Goal: Information Seeking & Learning: Learn about a topic

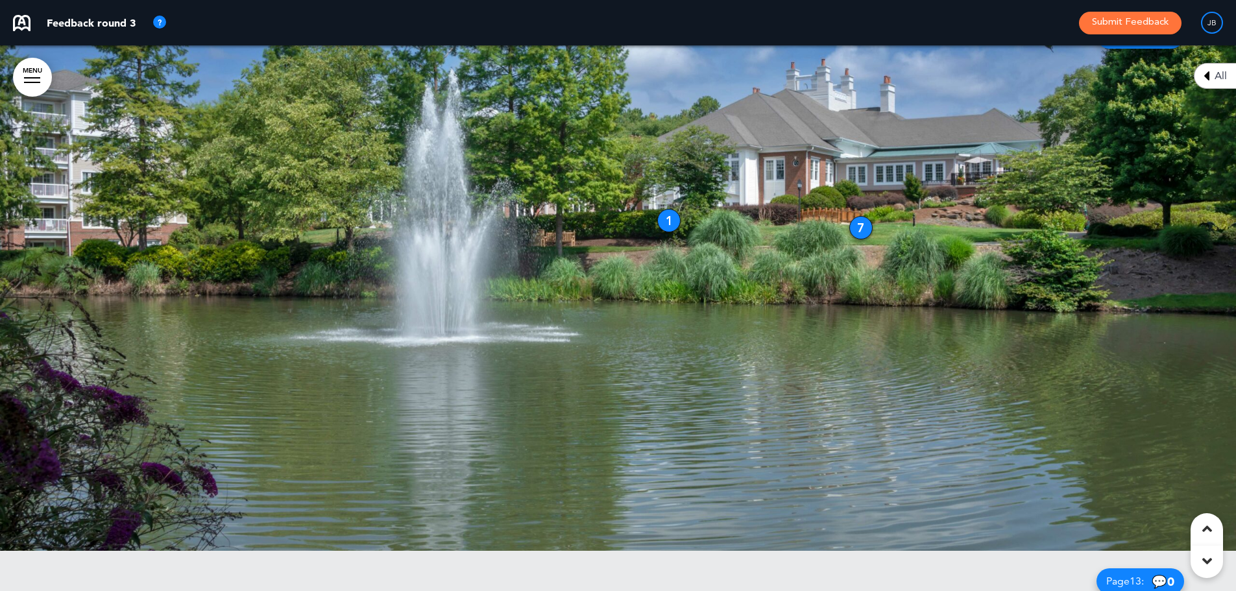
scroll to position [6101, 0]
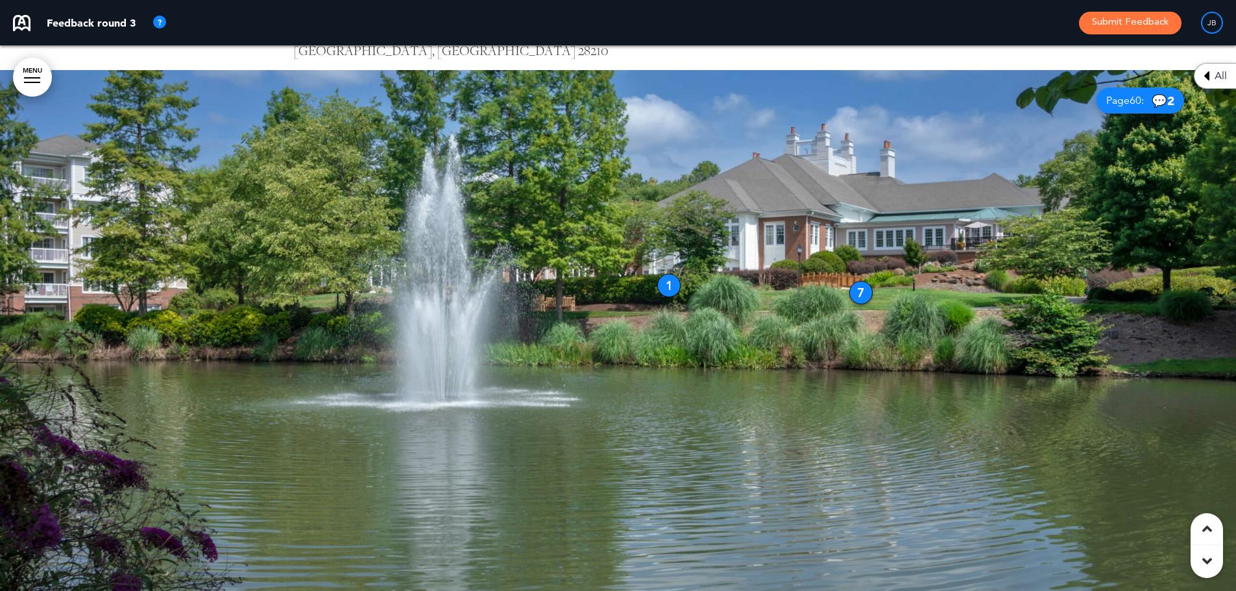
click at [669, 290] on div "1" at bounding box center [668, 285] width 23 height 23
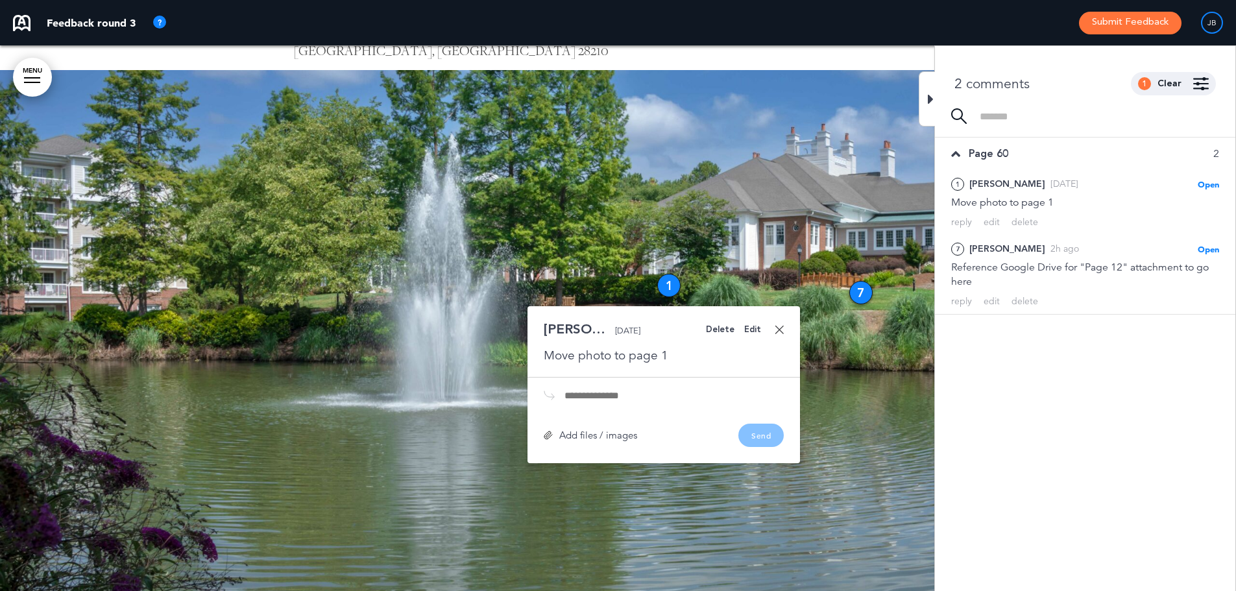
click at [861, 288] on div "7" at bounding box center [861, 292] width 23 height 23
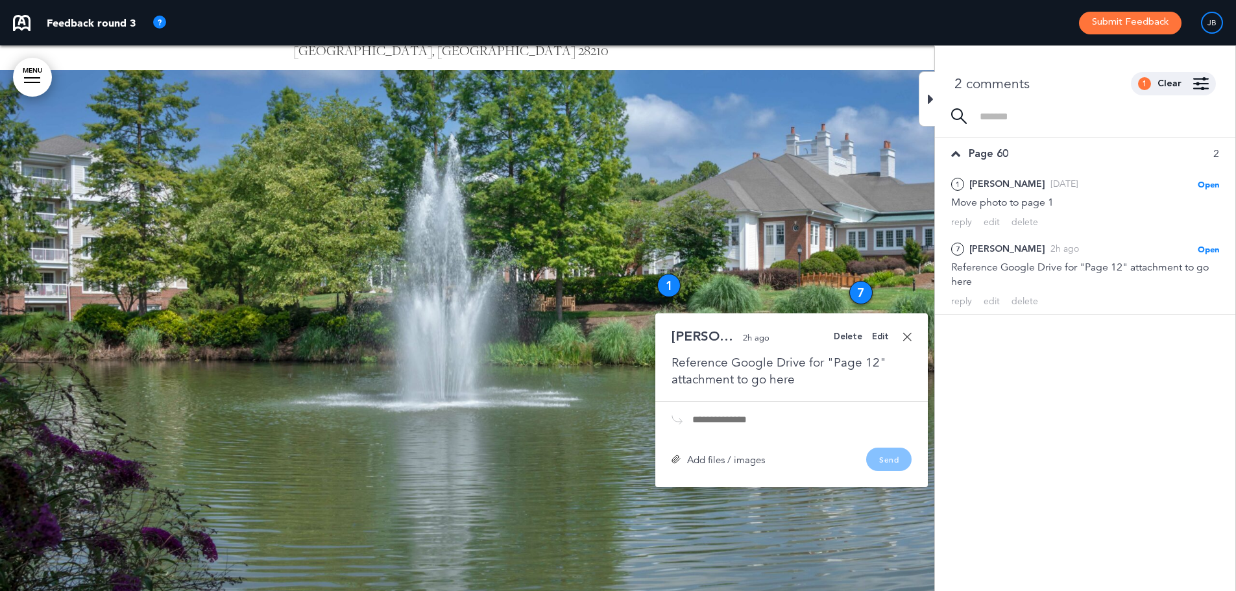
click at [895, 178] on div at bounding box center [618, 343] width 1236 height 546
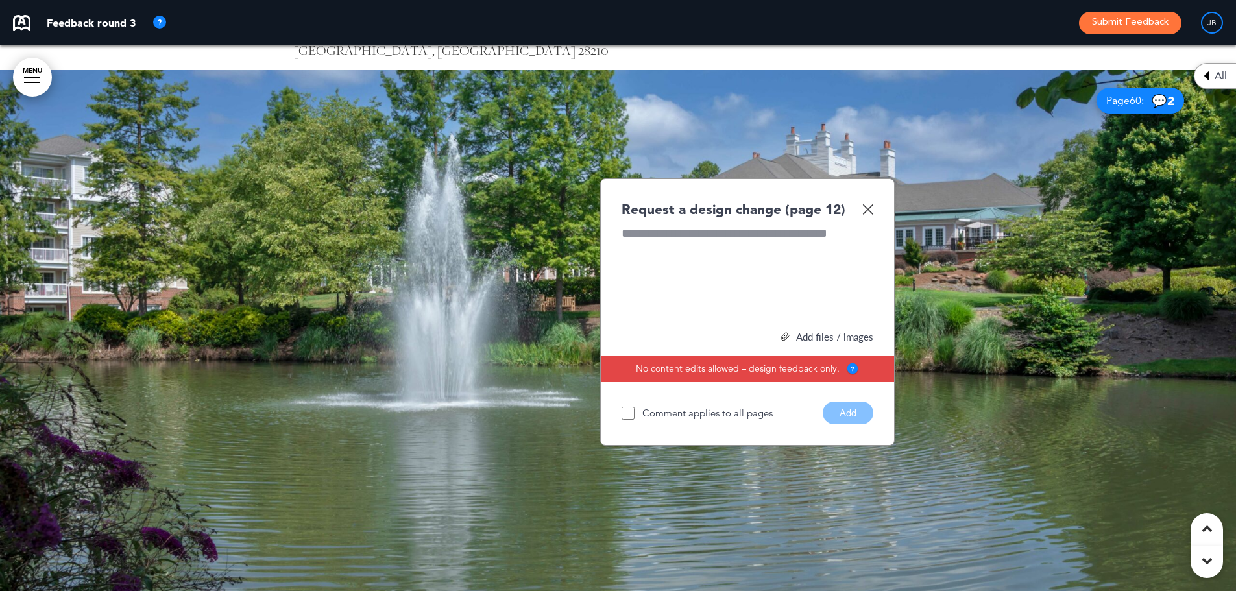
click at [868, 208] on img at bounding box center [868, 209] width 11 height 11
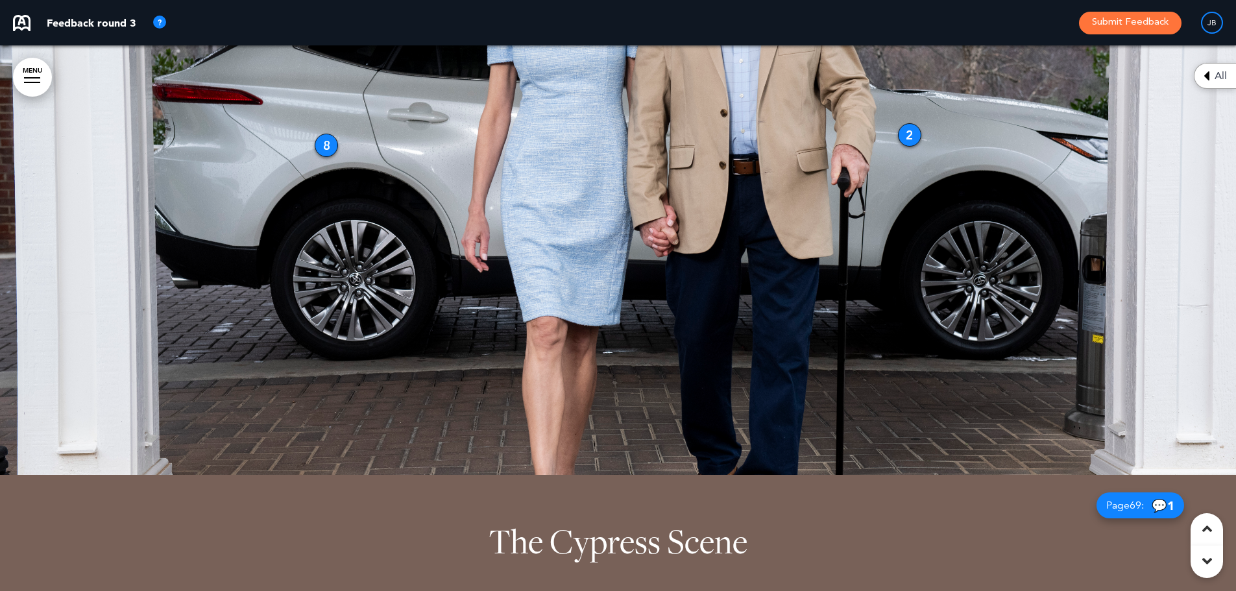
scroll to position [7788, 0]
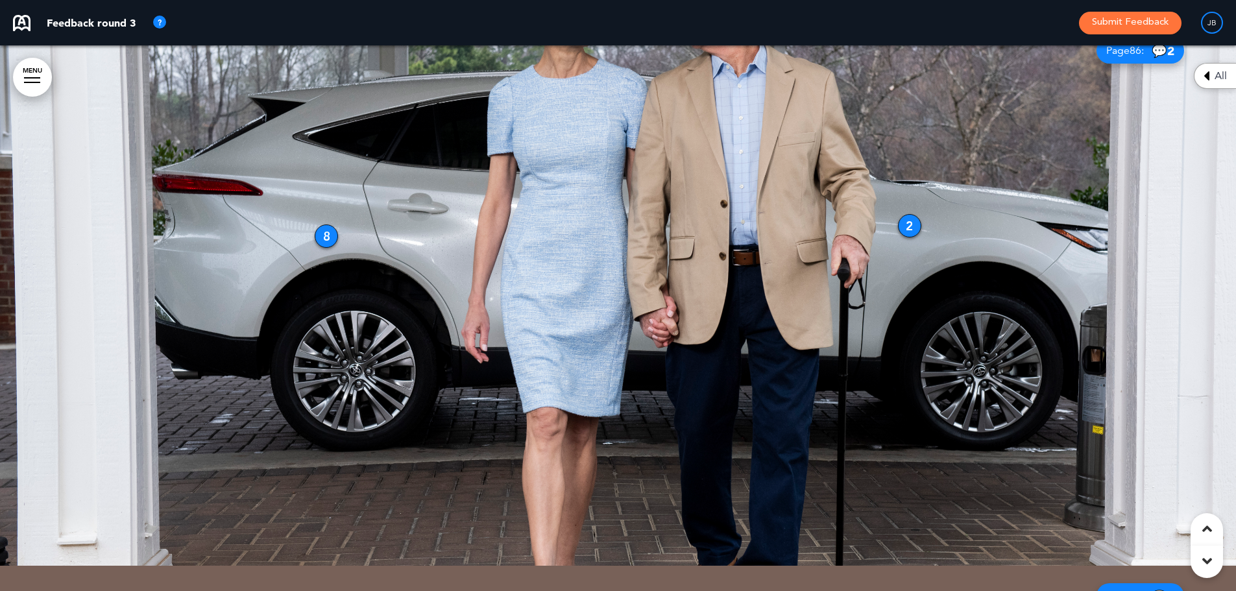
click at [901, 215] on div at bounding box center [618, 293] width 1236 height 546
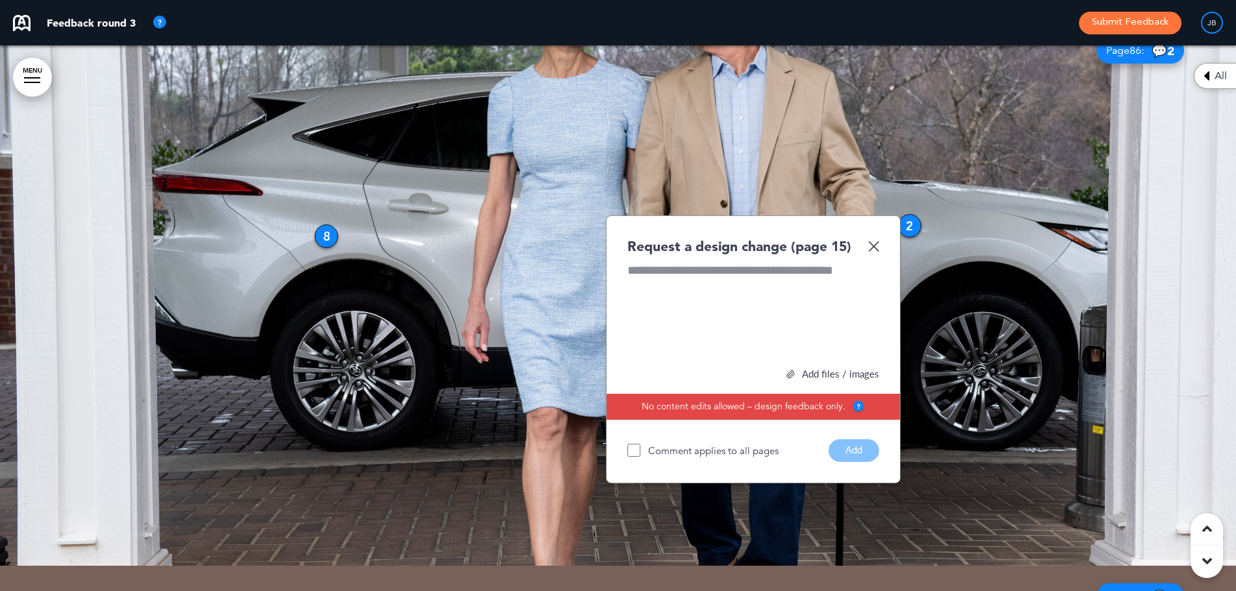
click at [876, 247] on img at bounding box center [873, 246] width 11 height 11
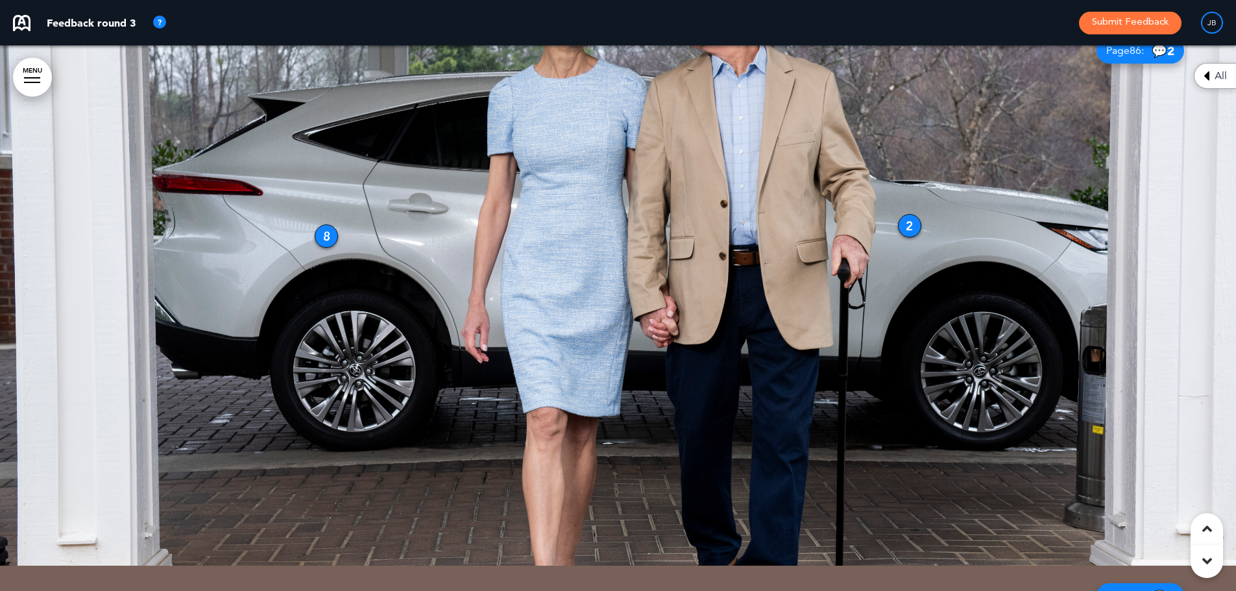
click at [908, 223] on div "2" at bounding box center [909, 225] width 23 height 23
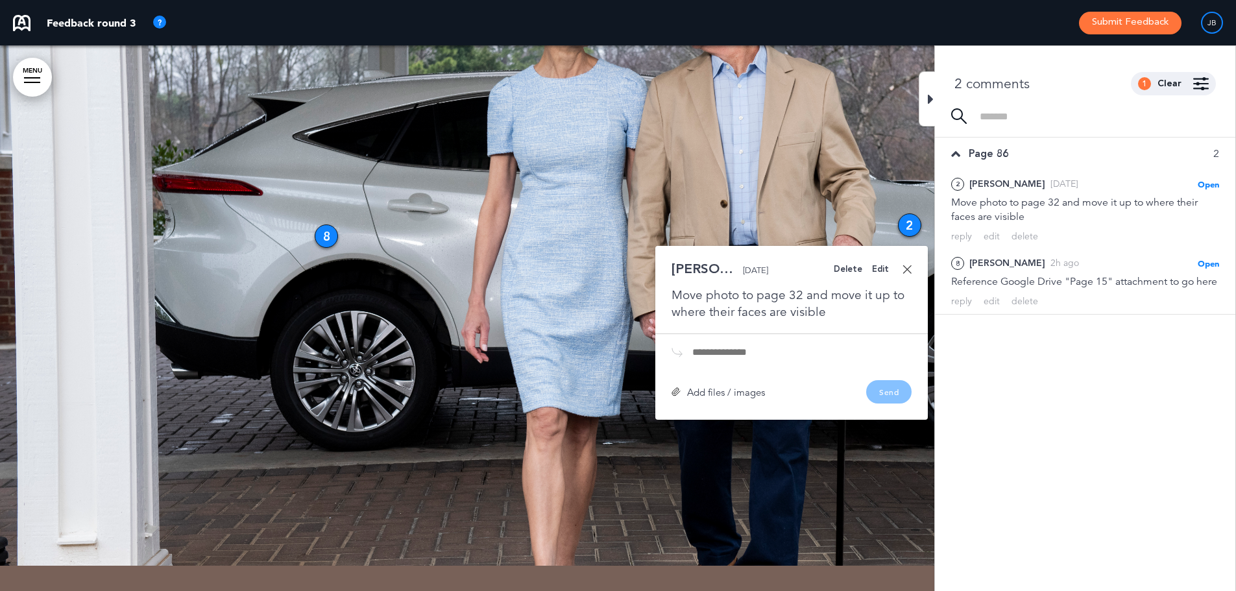
click at [326, 232] on div "8" at bounding box center [326, 236] width 23 height 23
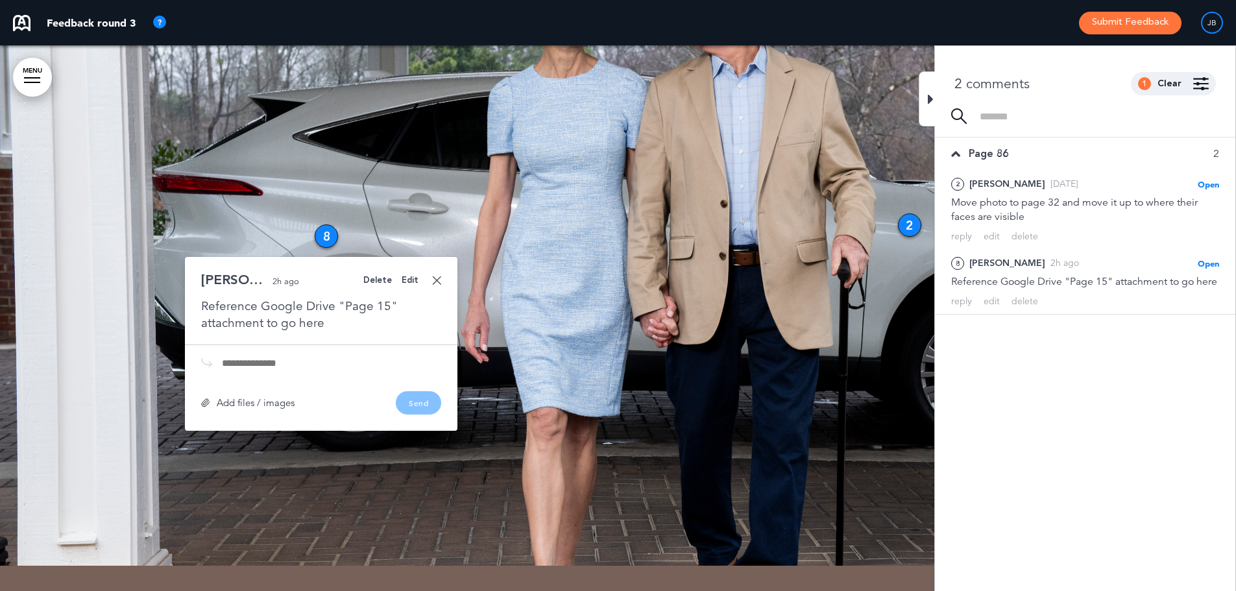
click at [672, 247] on div at bounding box center [618, 293] width 1236 height 546
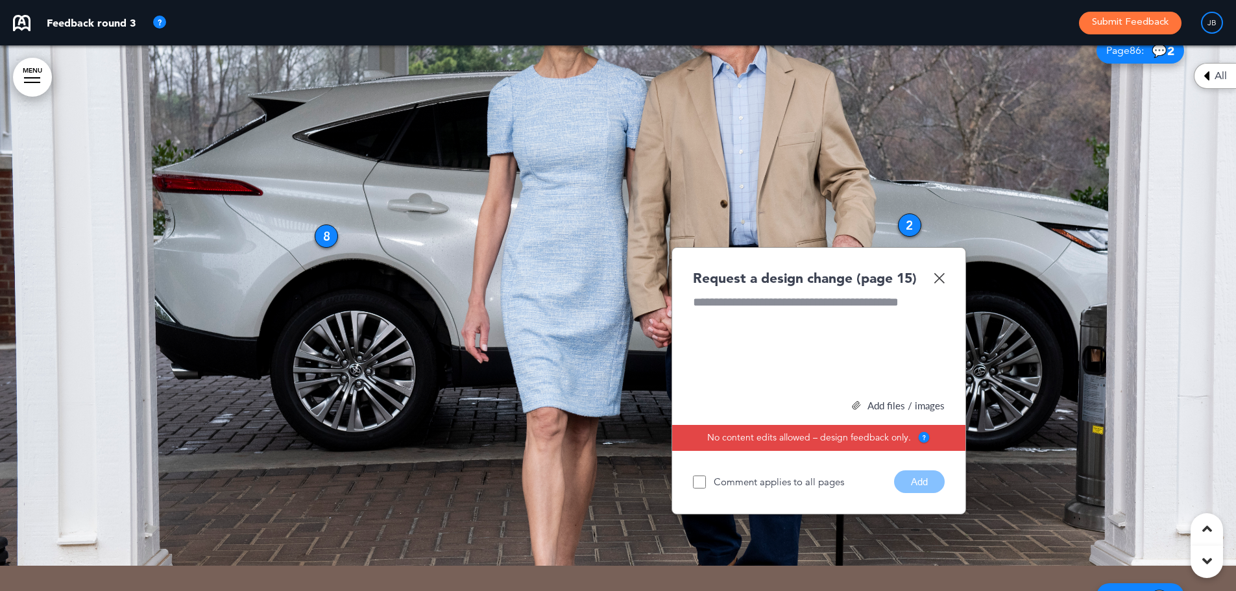
click at [938, 278] on img at bounding box center [939, 278] width 11 height 11
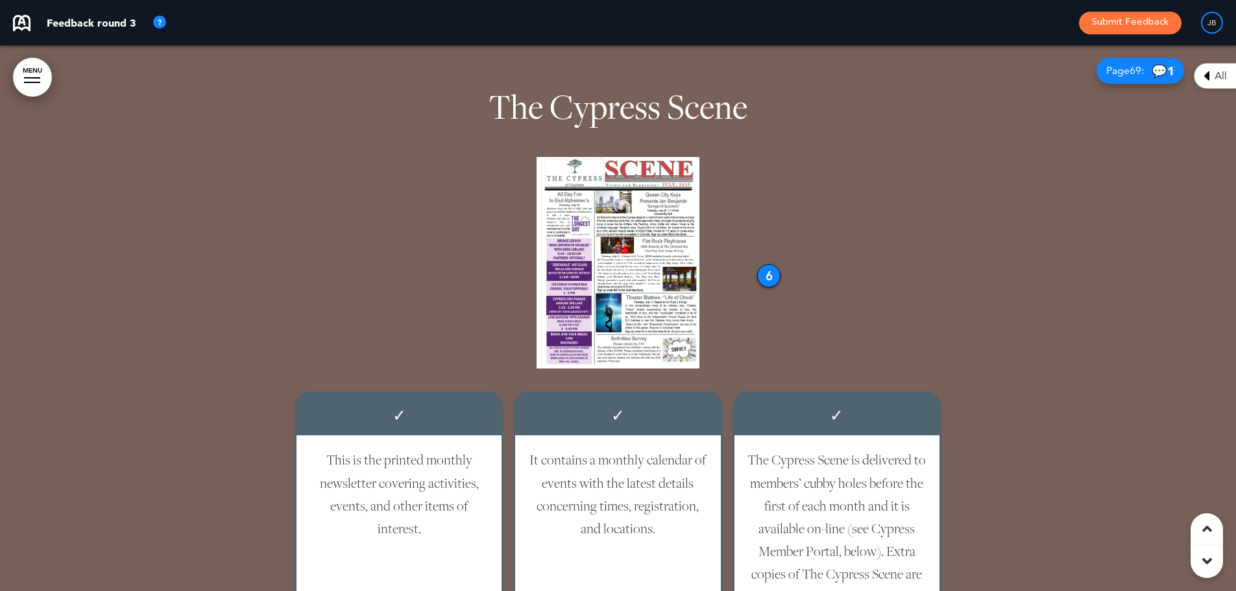
scroll to position [8308, 0]
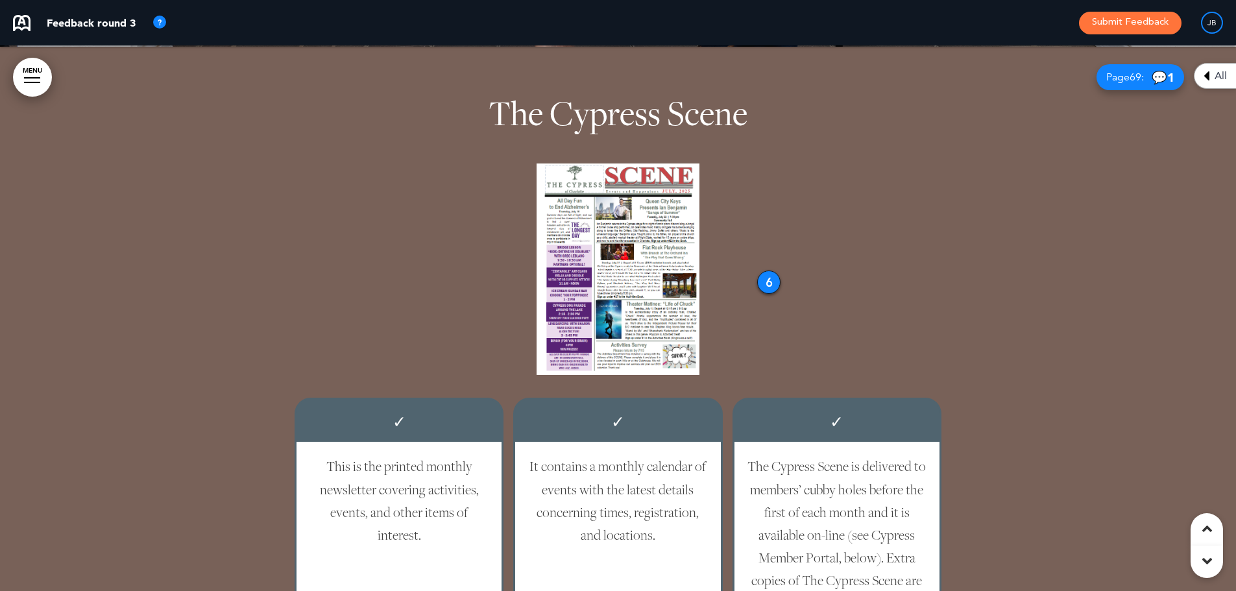
click at [765, 284] on div "6" at bounding box center [768, 282] width 23 height 23
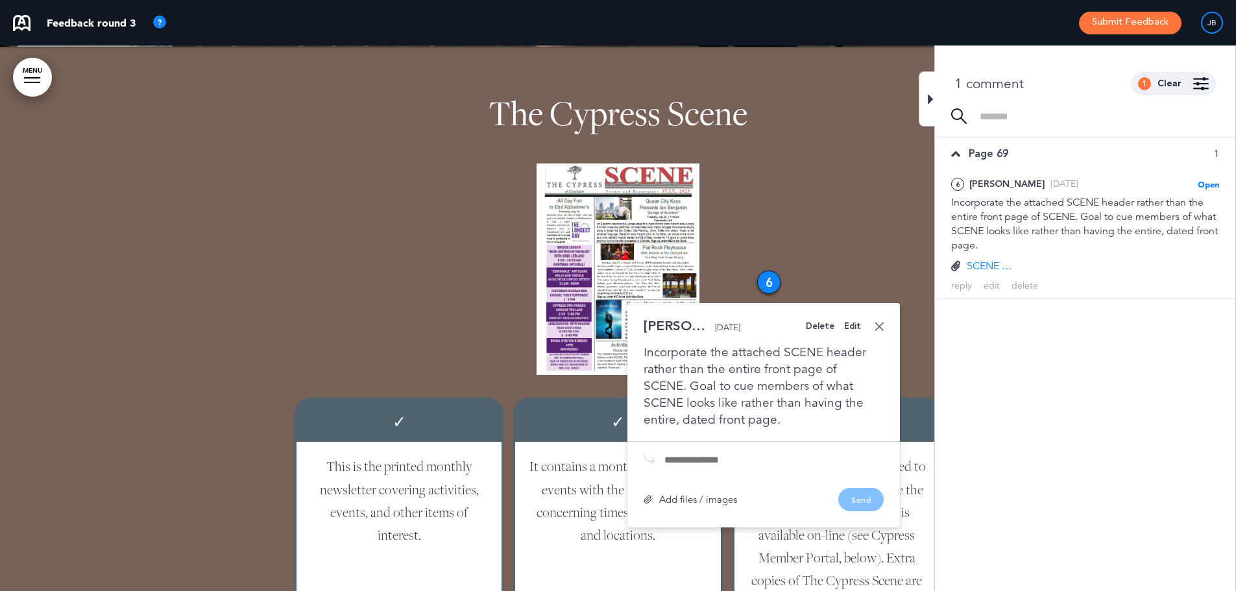
click at [879, 325] on link at bounding box center [879, 326] width 9 height 9
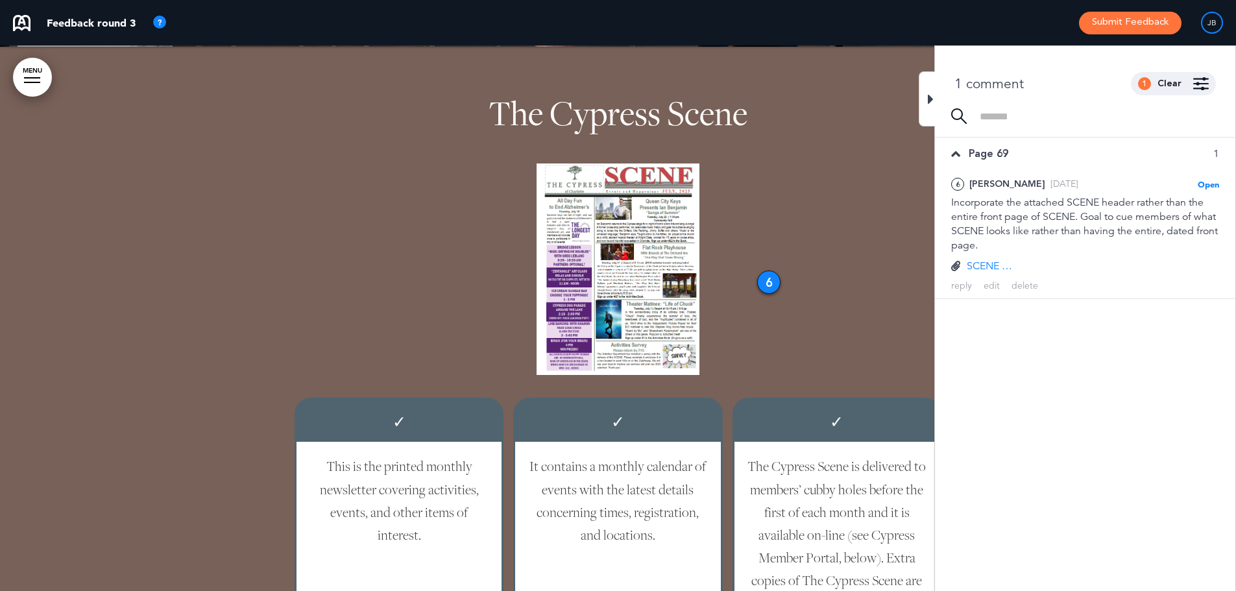
click at [805, 193] on span at bounding box center [618, 270] width 649 height 212
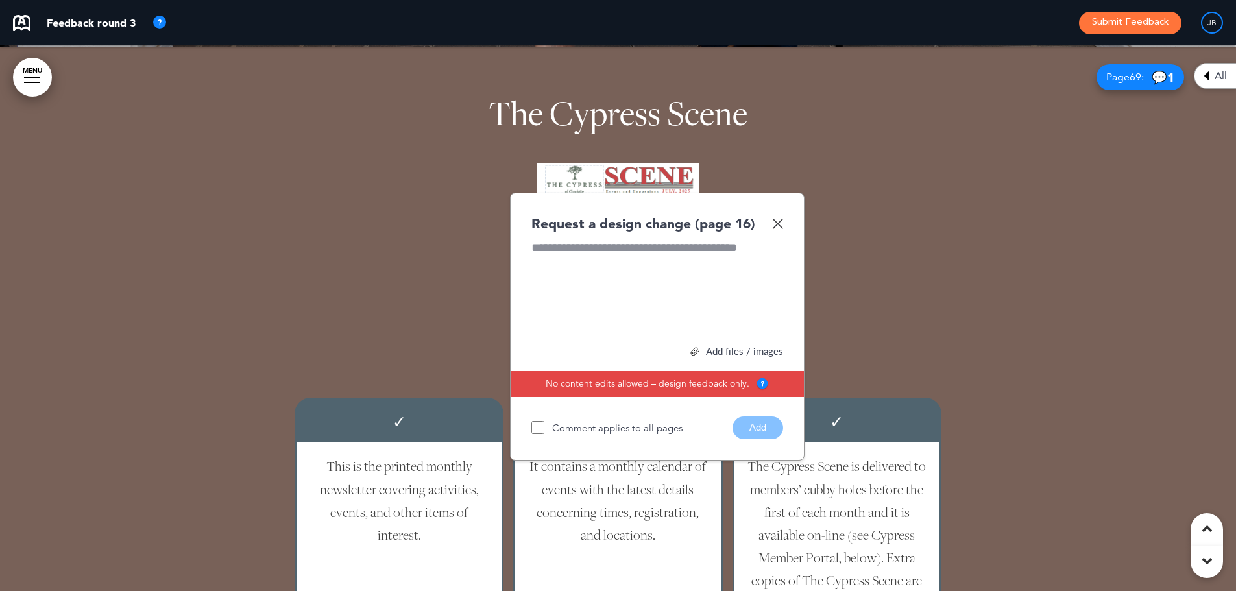
click at [771, 221] on div "Request a design change (page 16)" at bounding box center [658, 223] width 252 height 19
click at [785, 225] on div "Request a design change (page 16) Add files / images Select or drag & drop your…" at bounding box center [657, 327] width 295 height 268
click at [775, 230] on div "Request a design change (page 16)" at bounding box center [658, 223] width 252 height 19
click at [776, 227] on img at bounding box center [777, 223] width 11 height 11
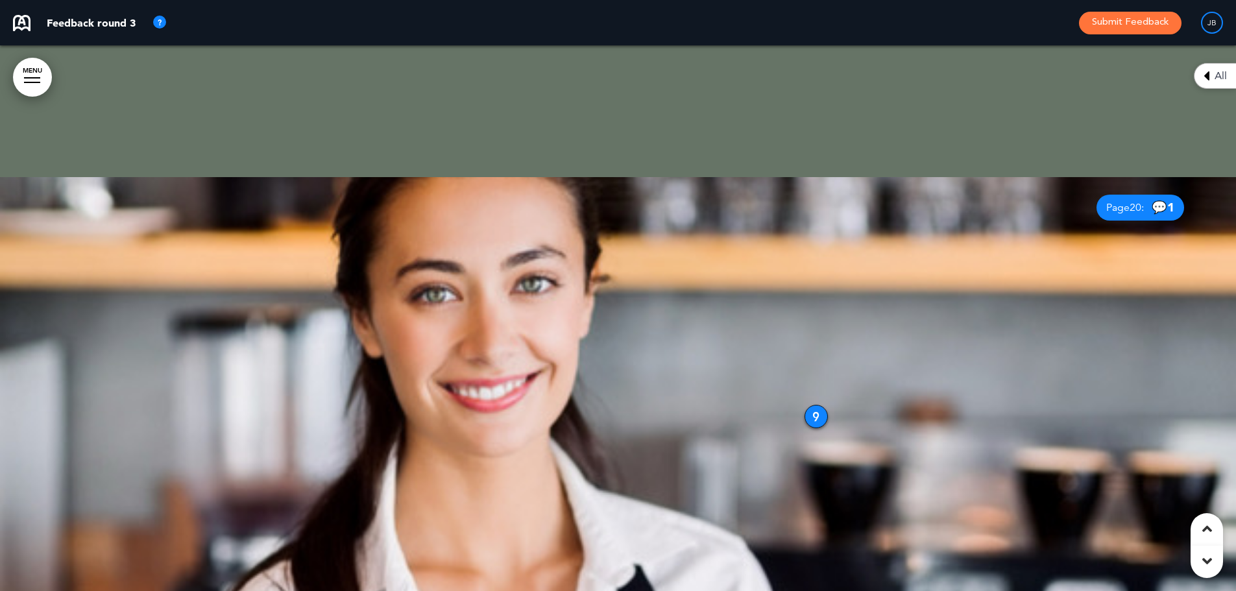
scroll to position [10774, 0]
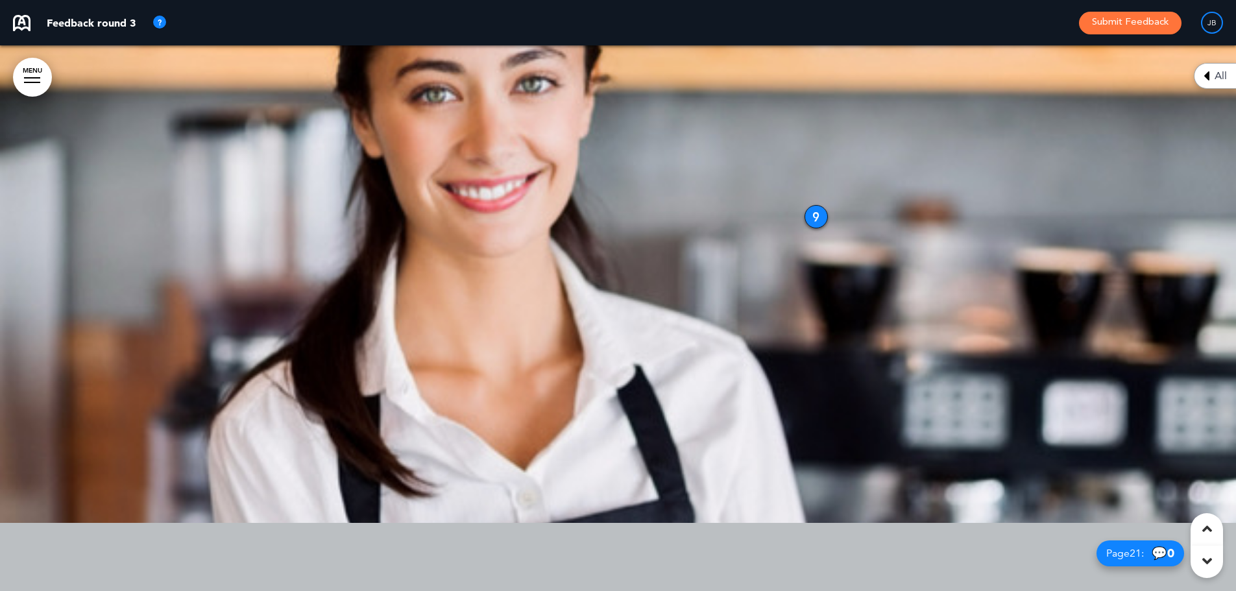
click at [813, 212] on div "9" at bounding box center [816, 216] width 23 height 23
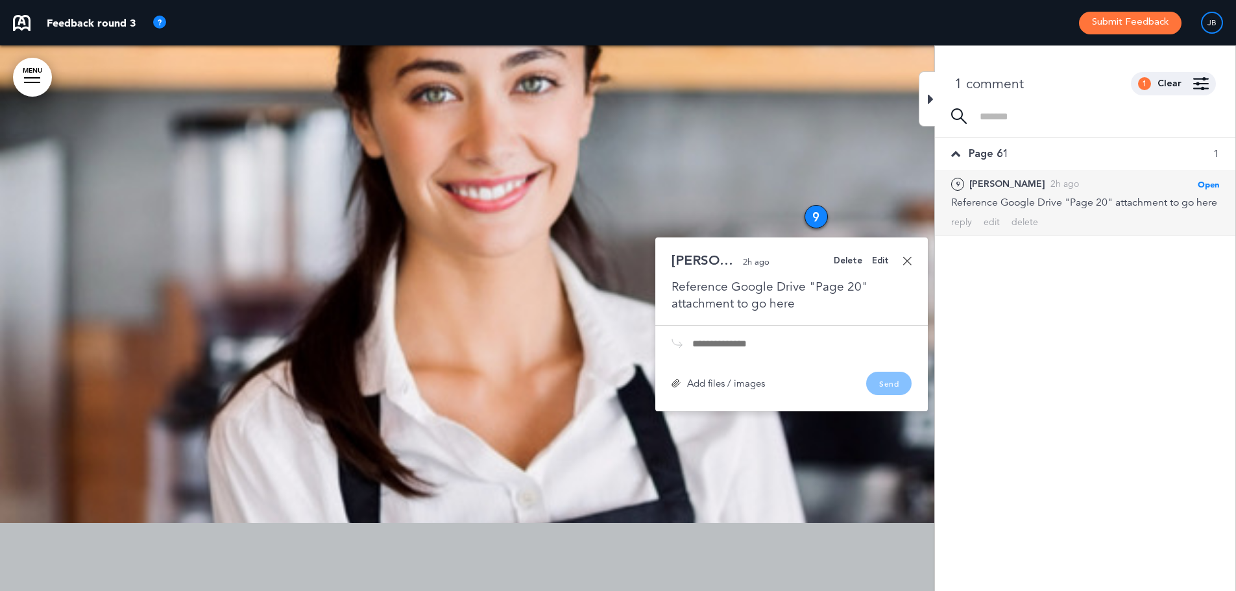
click at [907, 260] on link at bounding box center [907, 260] width 9 height 9
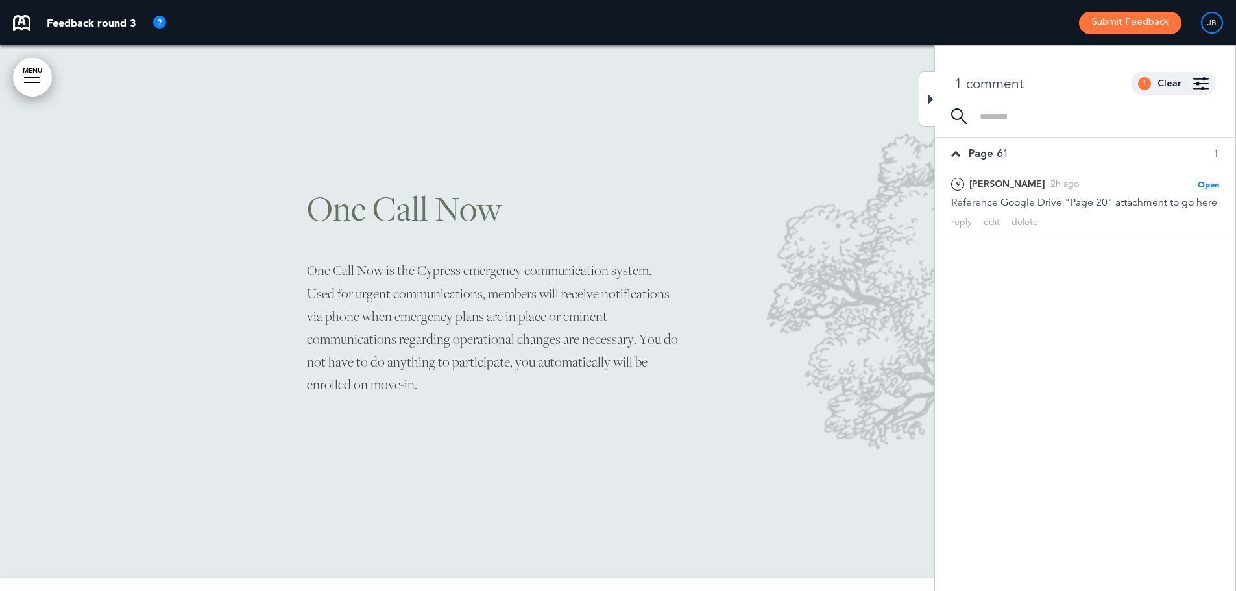
scroll to position [11812, 0]
click at [812, 162] on div "One Call Now One Call Now is the Cypress emergency communication system. Used f…" at bounding box center [618, 303] width 649 height 325
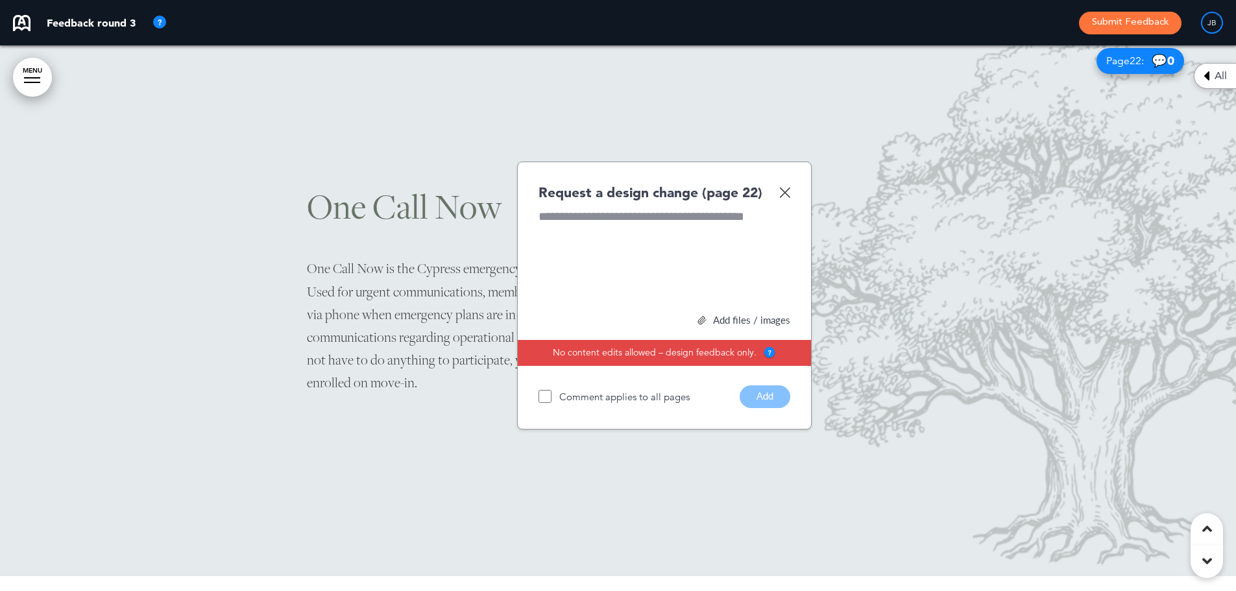
click at [782, 191] on img at bounding box center [784, 192] width 11 height 11
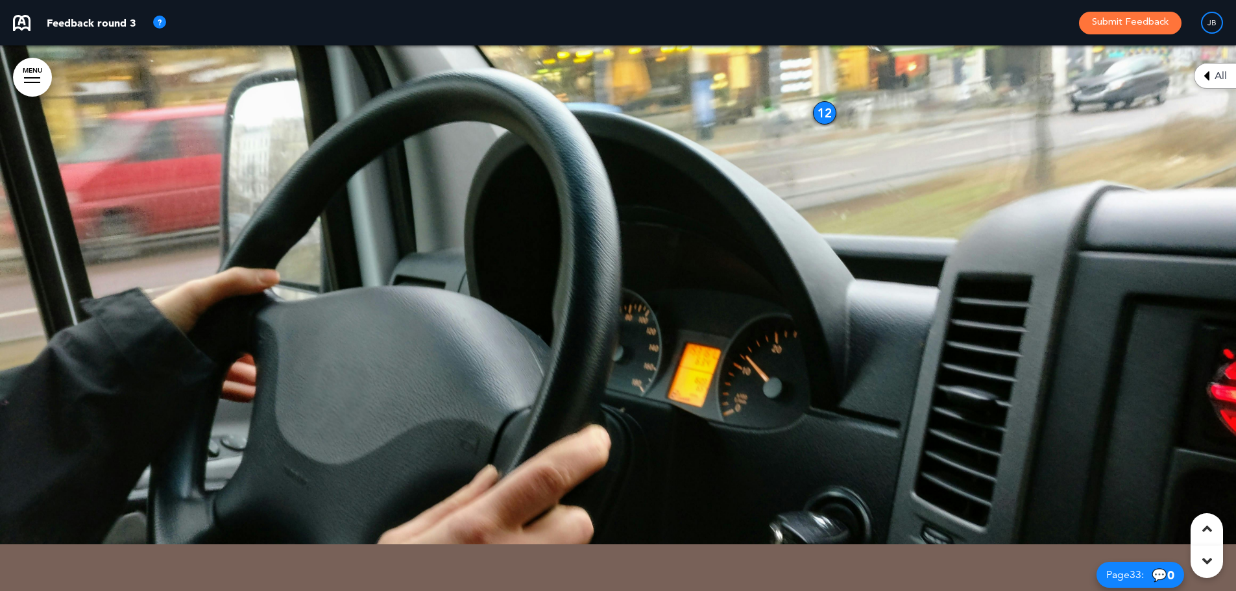
scroll to position [17848, 0]
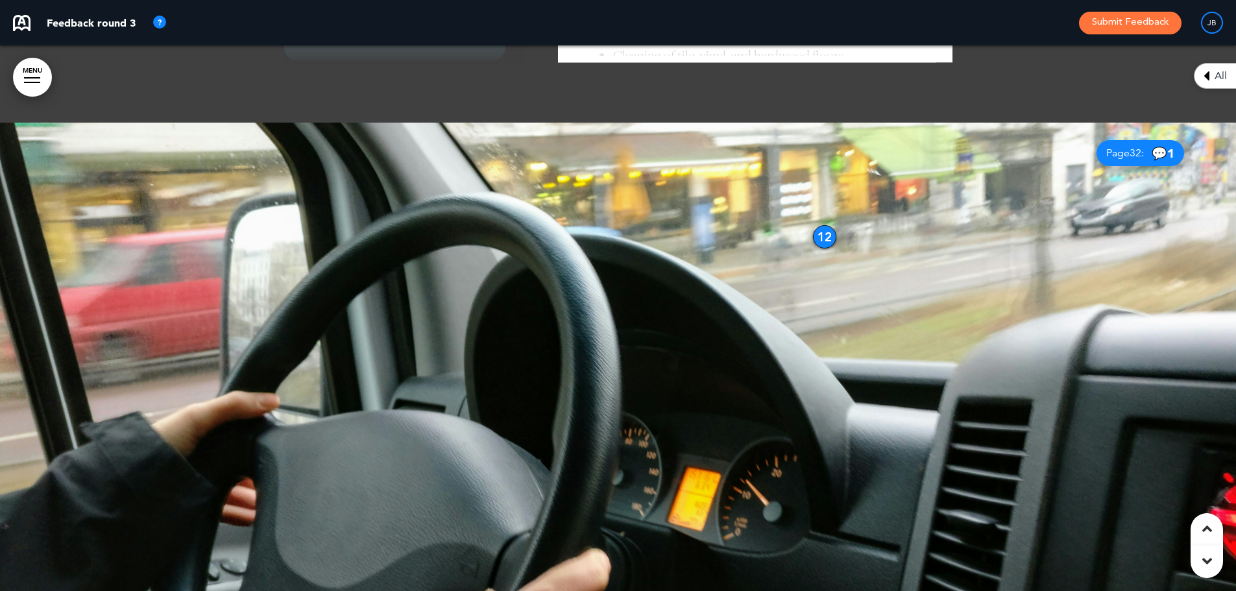
click at [823, 225] on div "12" at bounding box center [824, 236] width 23 height 23
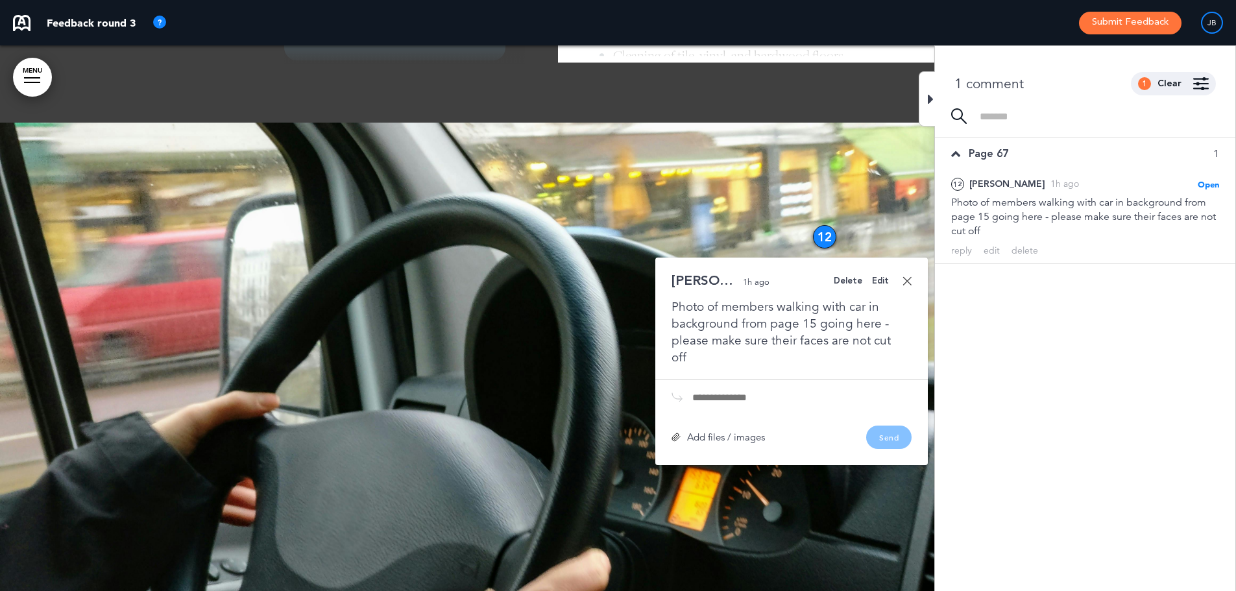
click at [908, 276] on link at bounding box center [907, 280] width 9 height 9
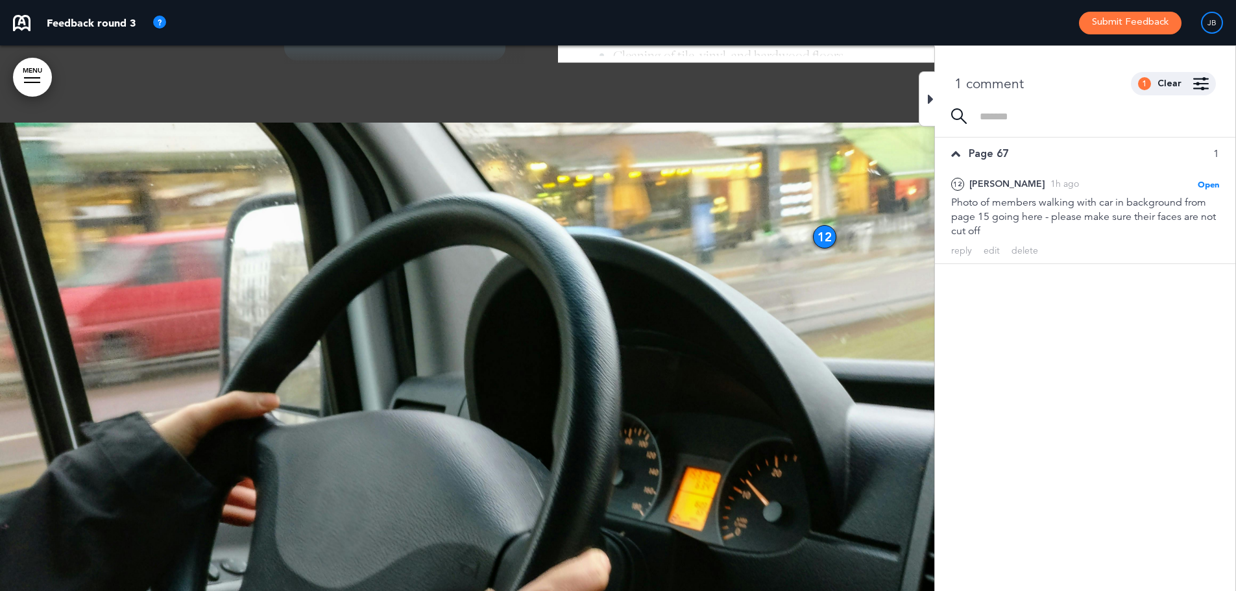
click at [877, 209] on div at bounding box center [618, 396] width 1236 height 546
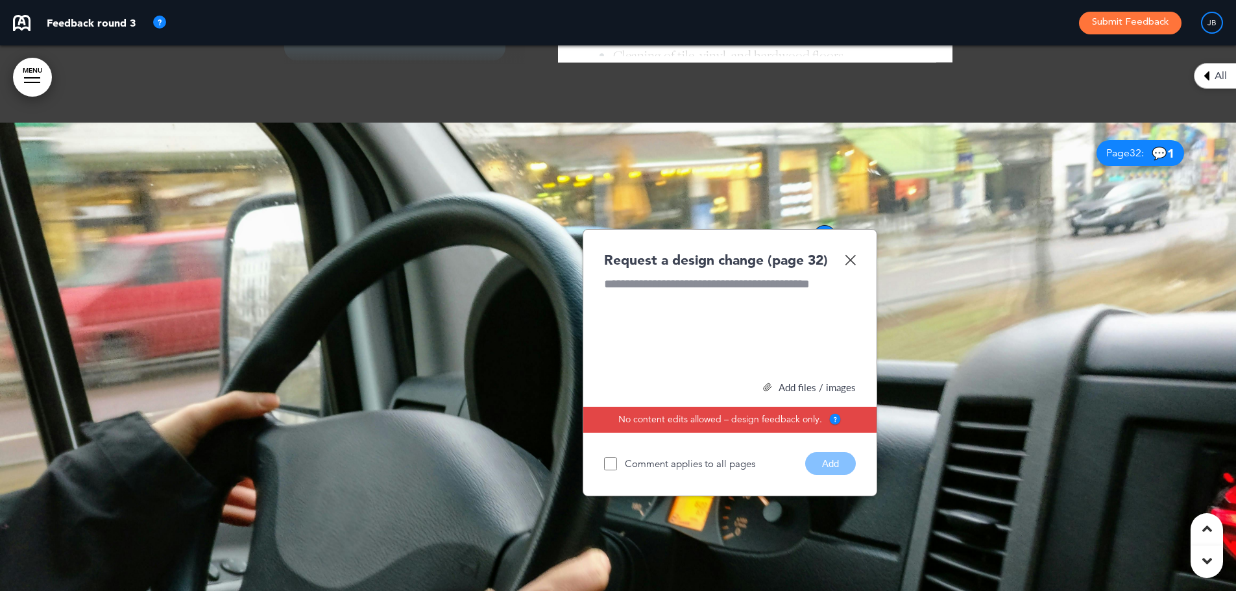
click at [849, 254] on img at bounding box center [850, 259] width 11 height 11
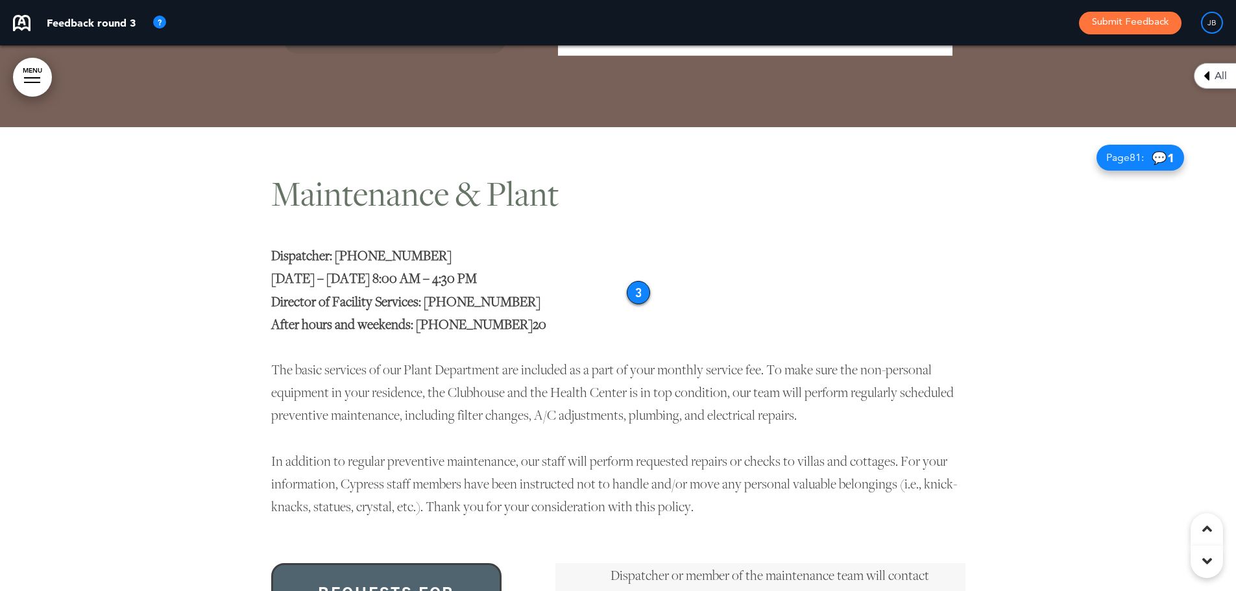
scroll to position [18887, 0]
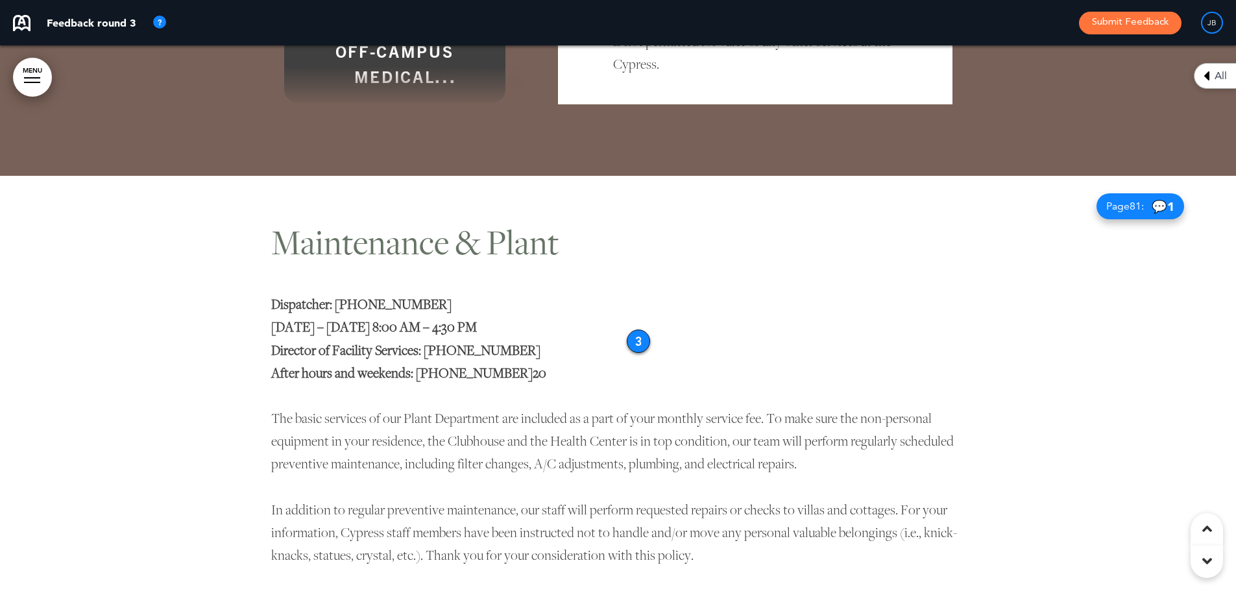
click at [638, 330] on div "3" at bounding box center [638, 341] width 23 height 23
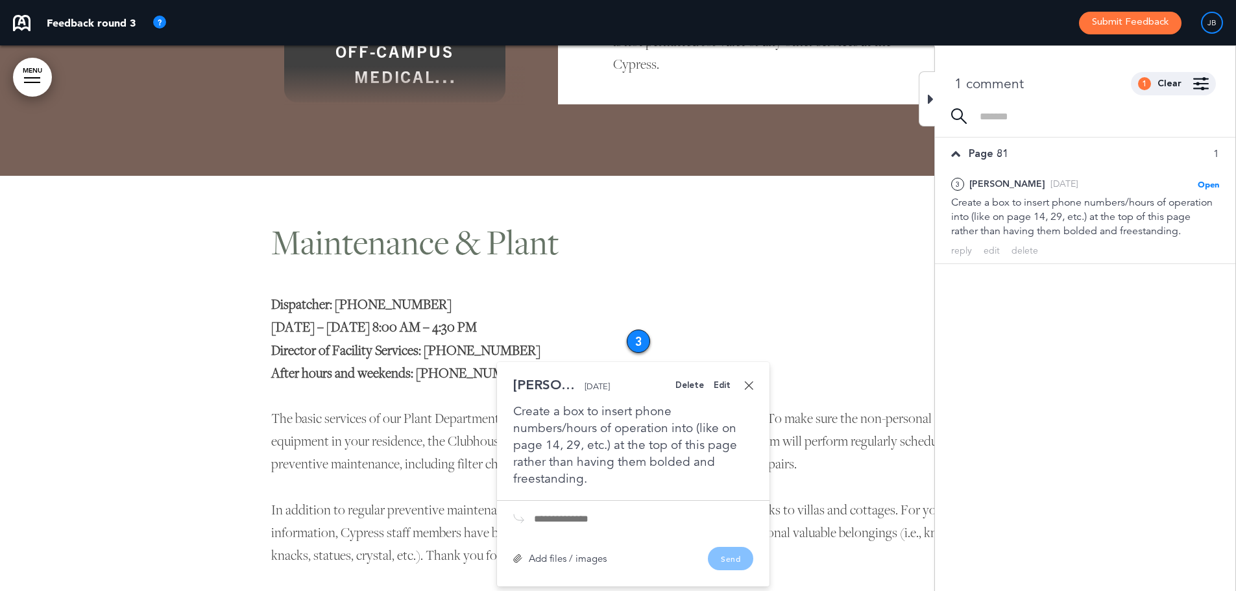
click at [749, 381] on link at bounding box center [748, 385] width 9 height 9
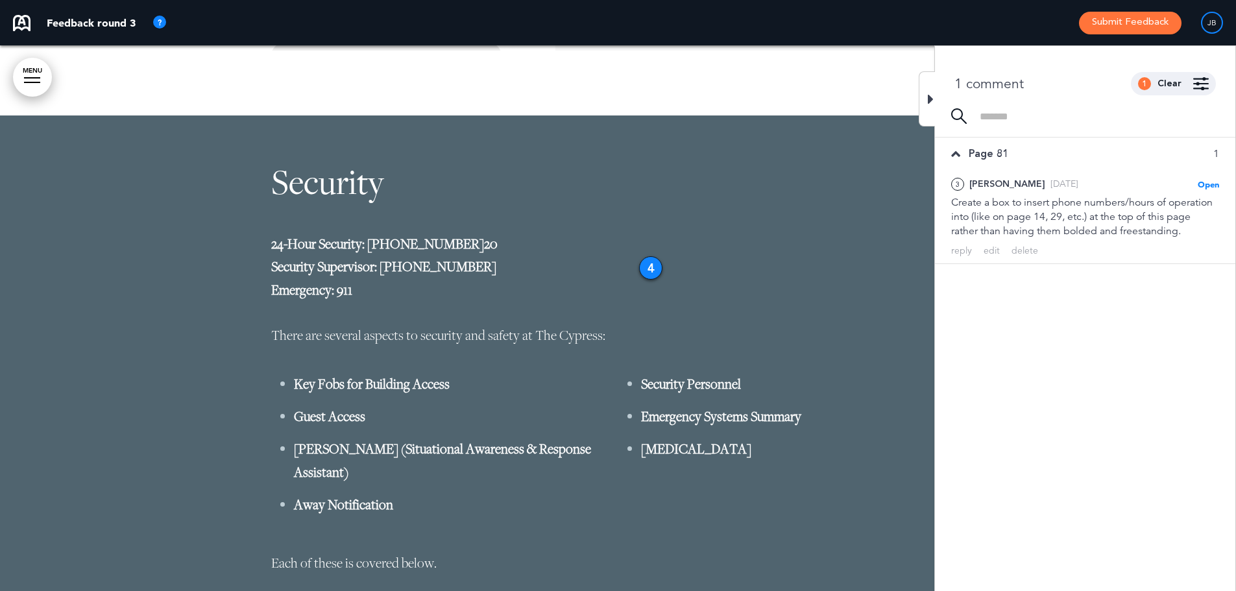
scroll to position [19601, 0]
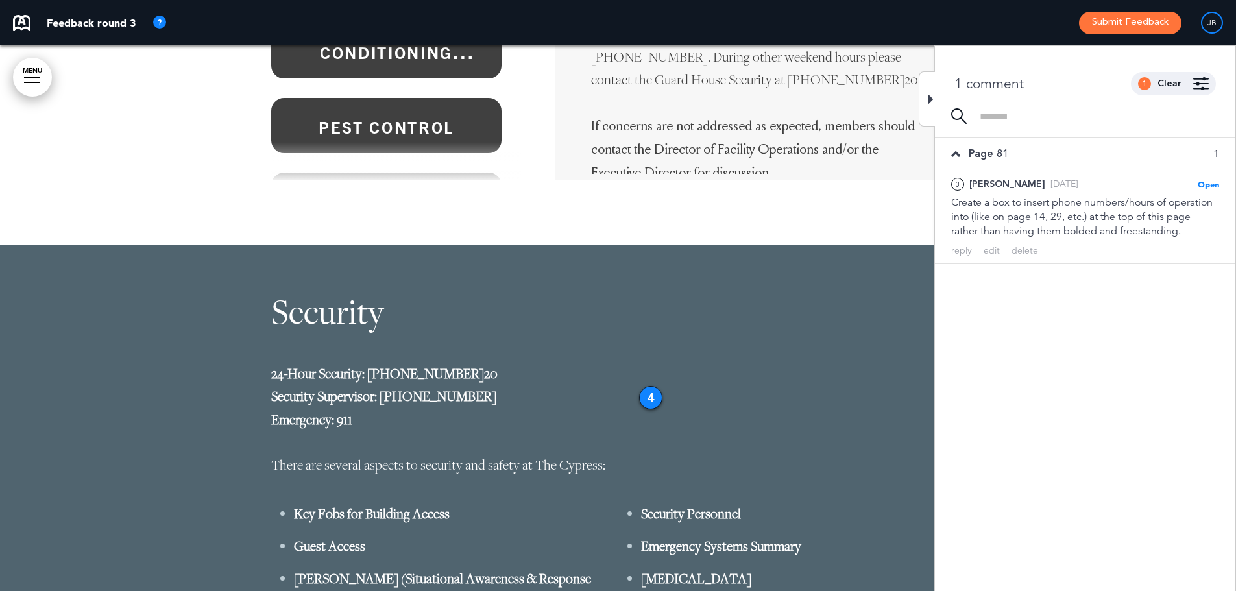
click at [652, 386] on div "4" at bounding box center [650, 397] width 23 height 23
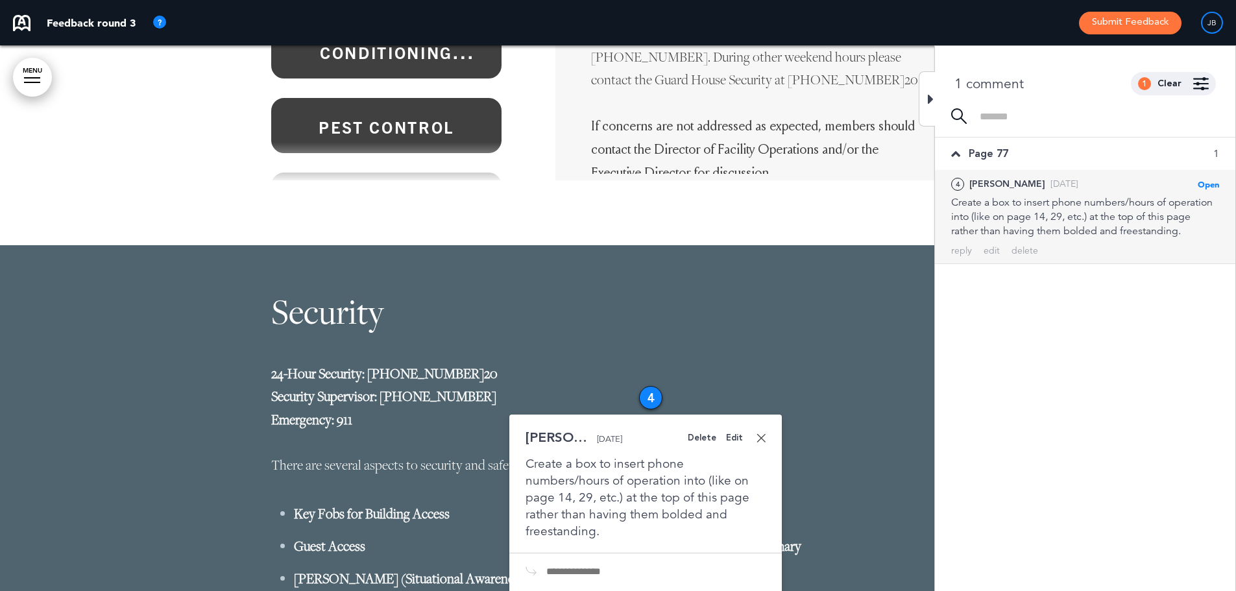
click at [762, 434] on link at bounding box center [761, 438] width 9 height 9
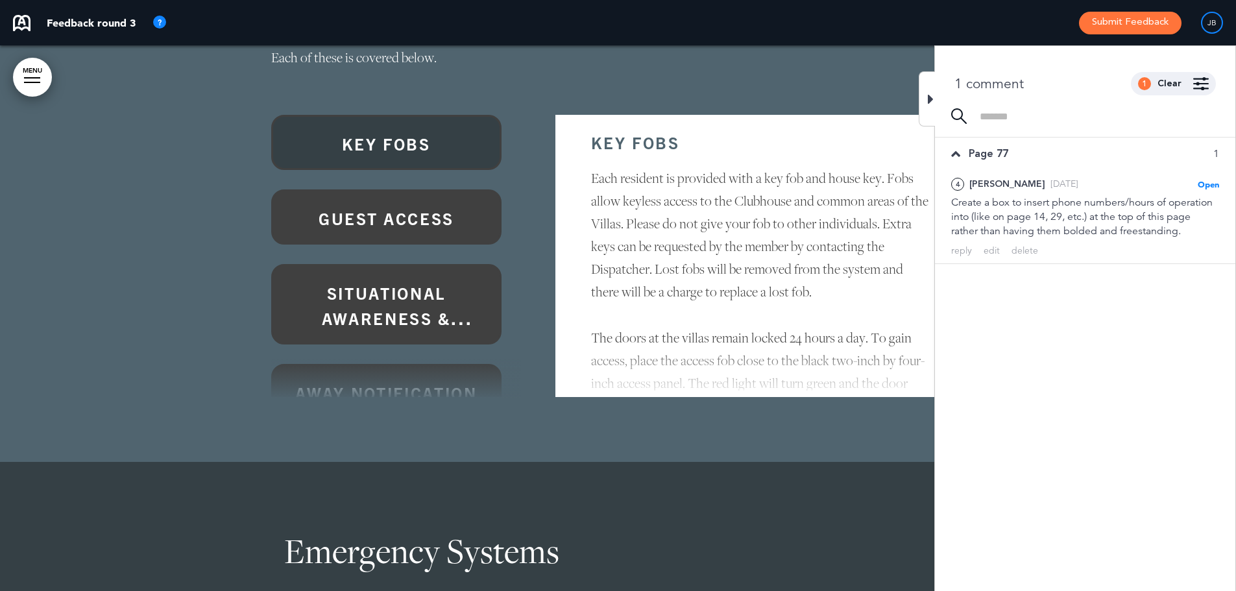
scroll to position [20250, 0]
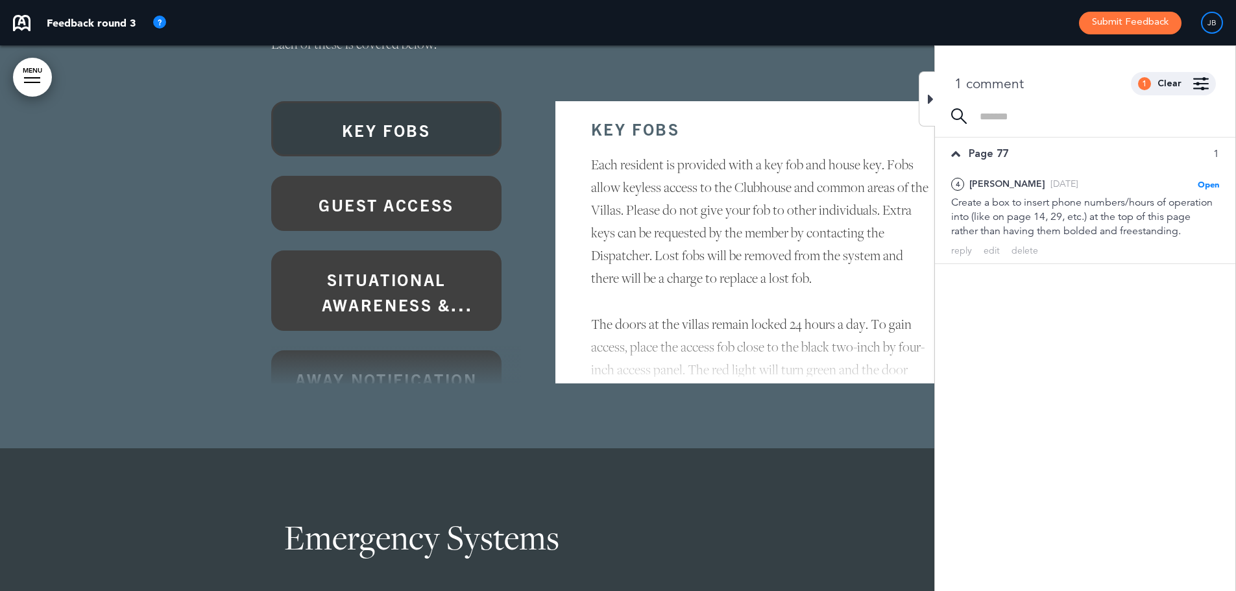
click at [778, 393] on div "Security 24-Hour Security: [PHONE_NUMBER] 20 Security Supervisor: [PHONE_NUMBER…" at bounding box center [618, 22] width 694 height 852
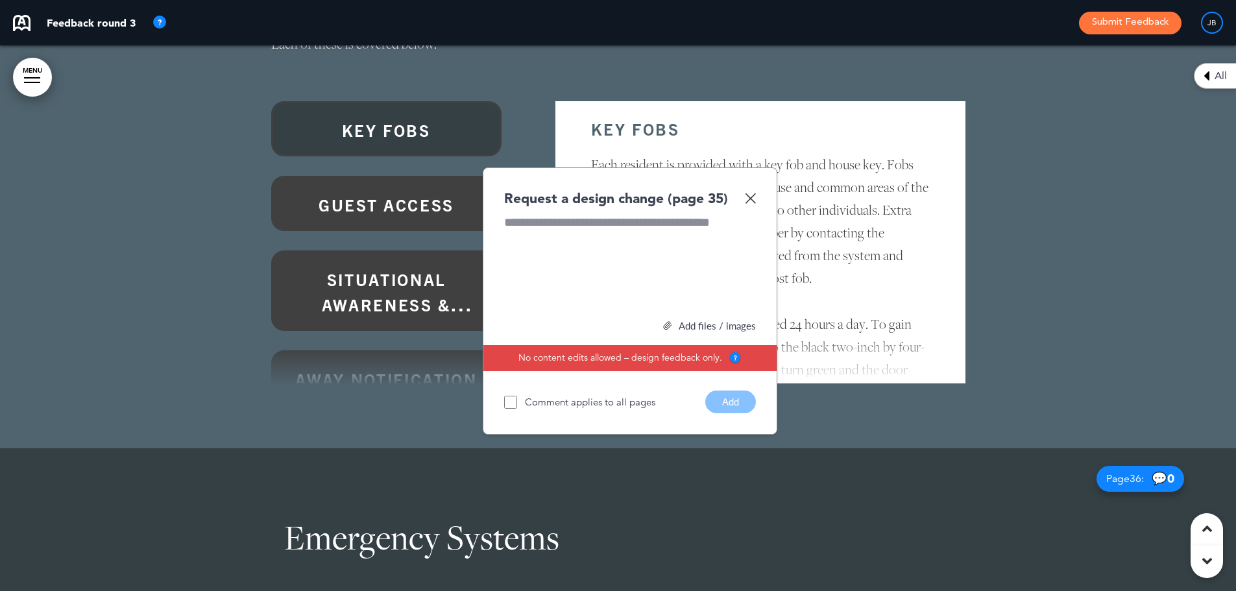
click at [746, 193] on img at bounding box center [750, 198] width 11 height 11
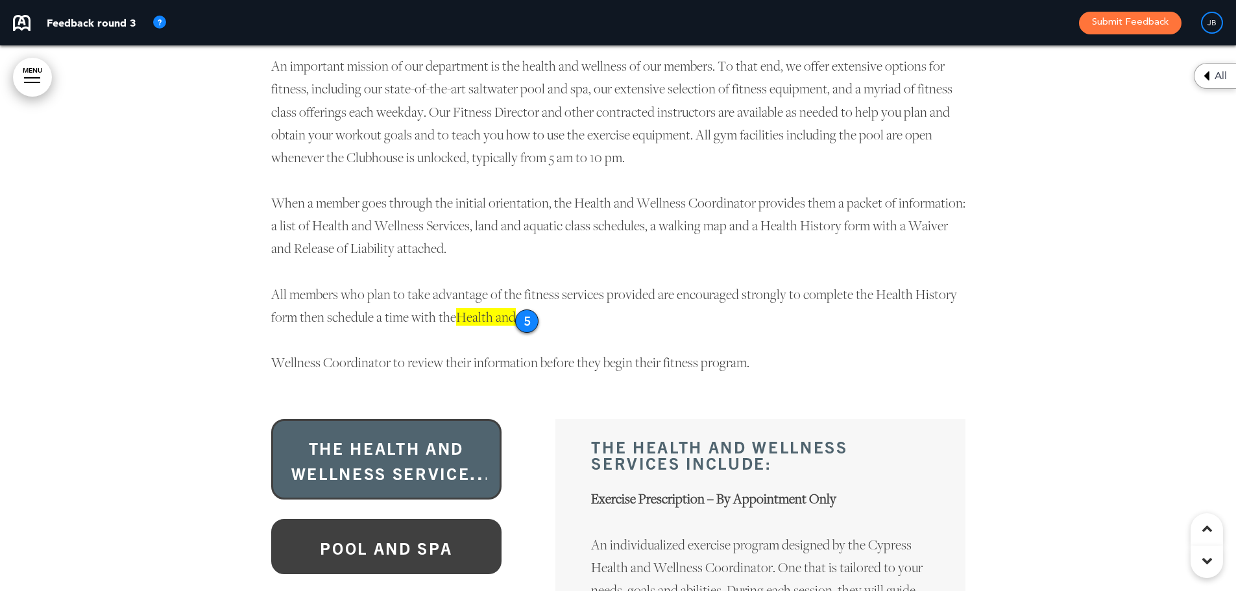
scroll to position [32062, 0]
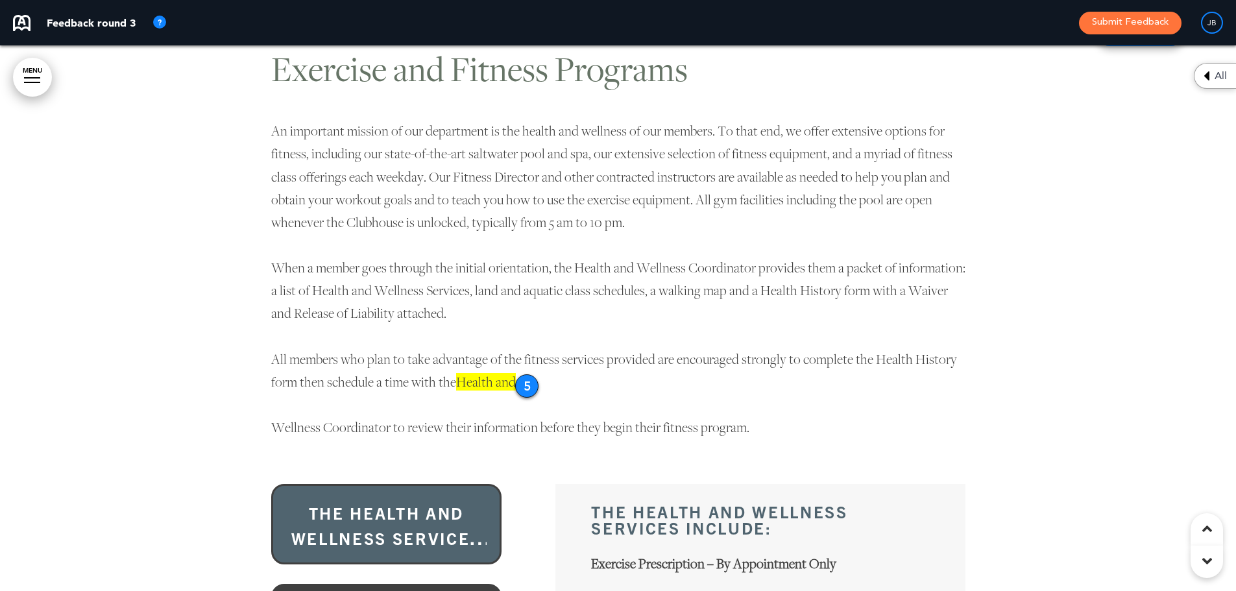
click at [522, 374] on div "5" at bounding box center [526, 385] width 23 height 23
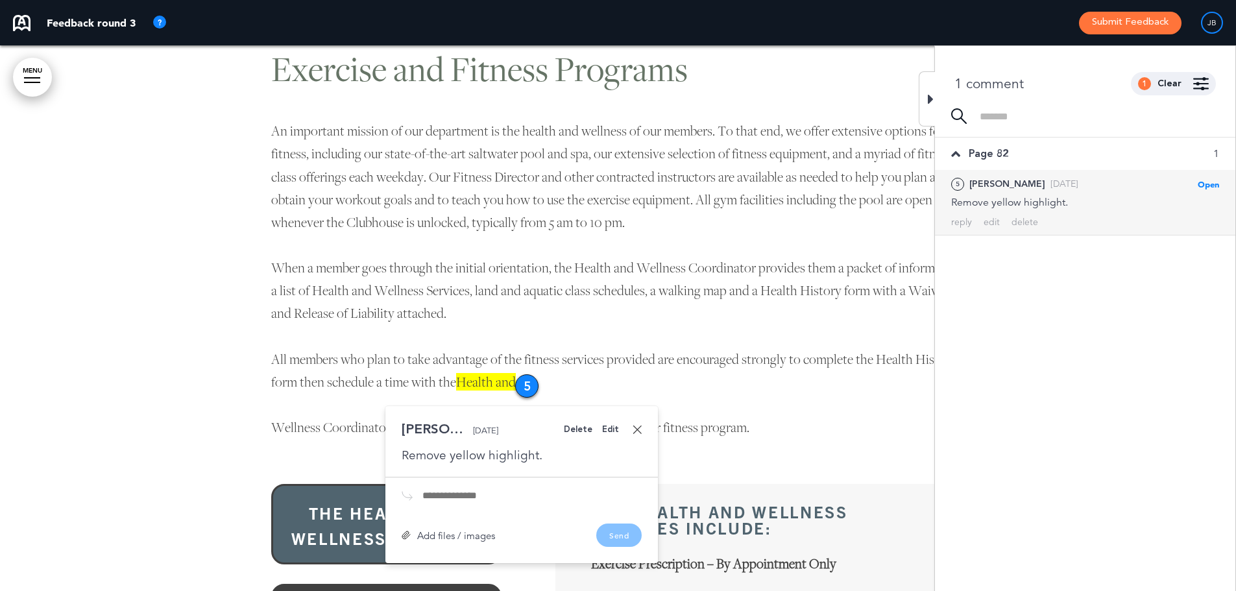
click at [638, 425] on link at bounding box center [637, 429] width 9 height 9
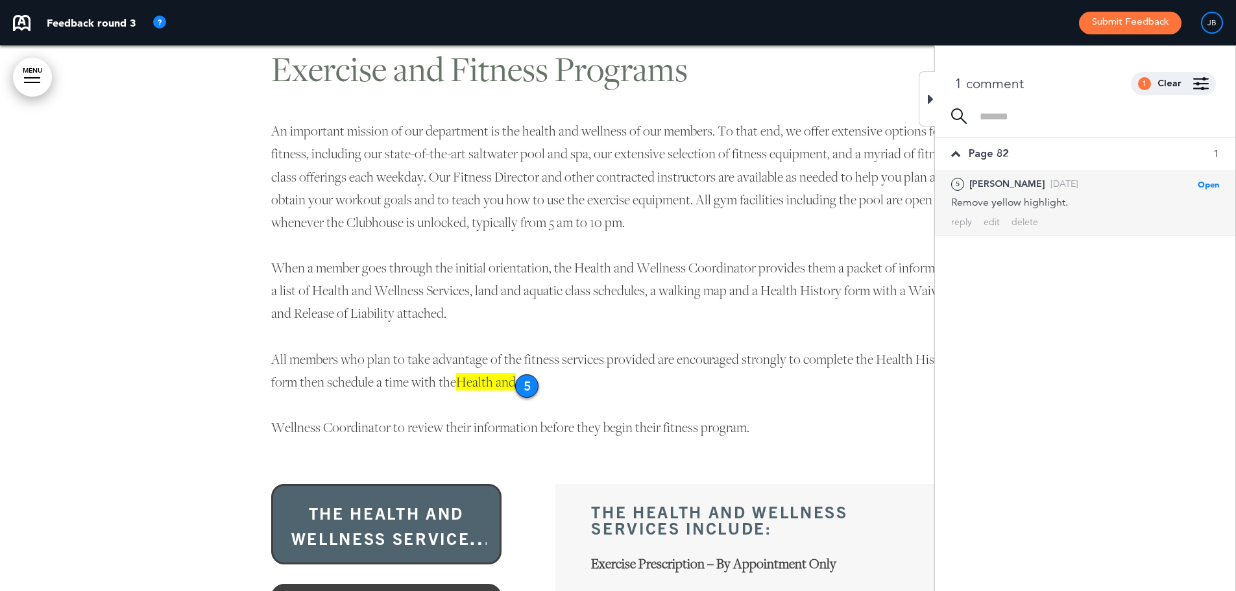
click at [872, 348] on p "All members who plan to take advantage of the fitness services provided are enc…" at bounding box center [618, 370] width 694 height 45
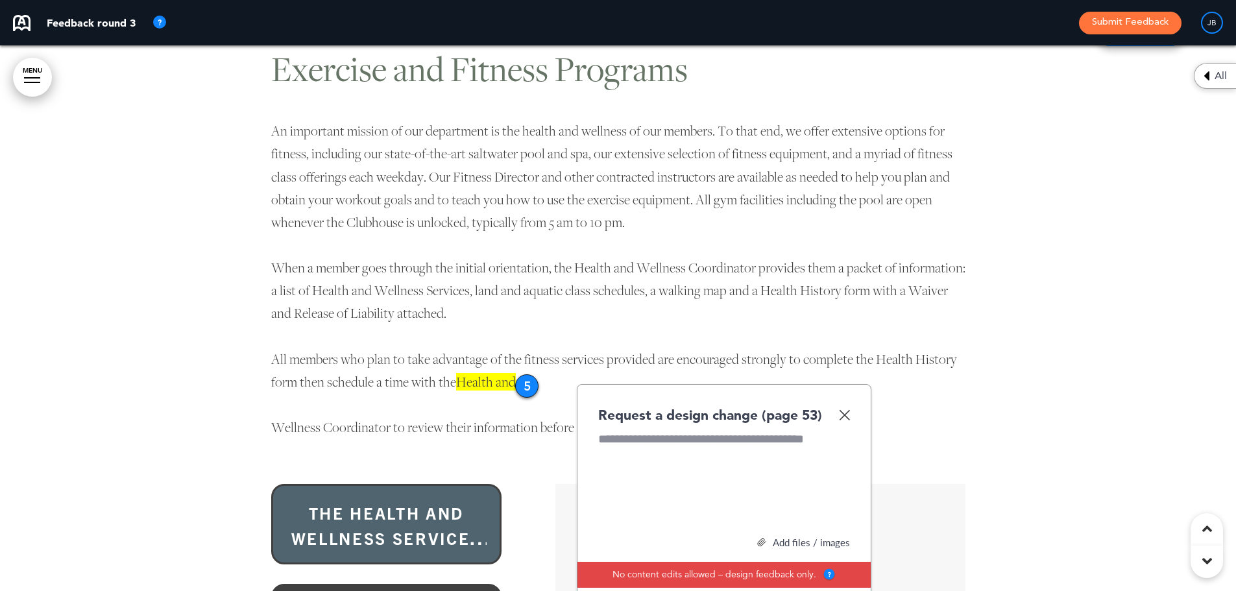
click at [842, 410] on img at bounding box center [844, 415] width 11 height 11
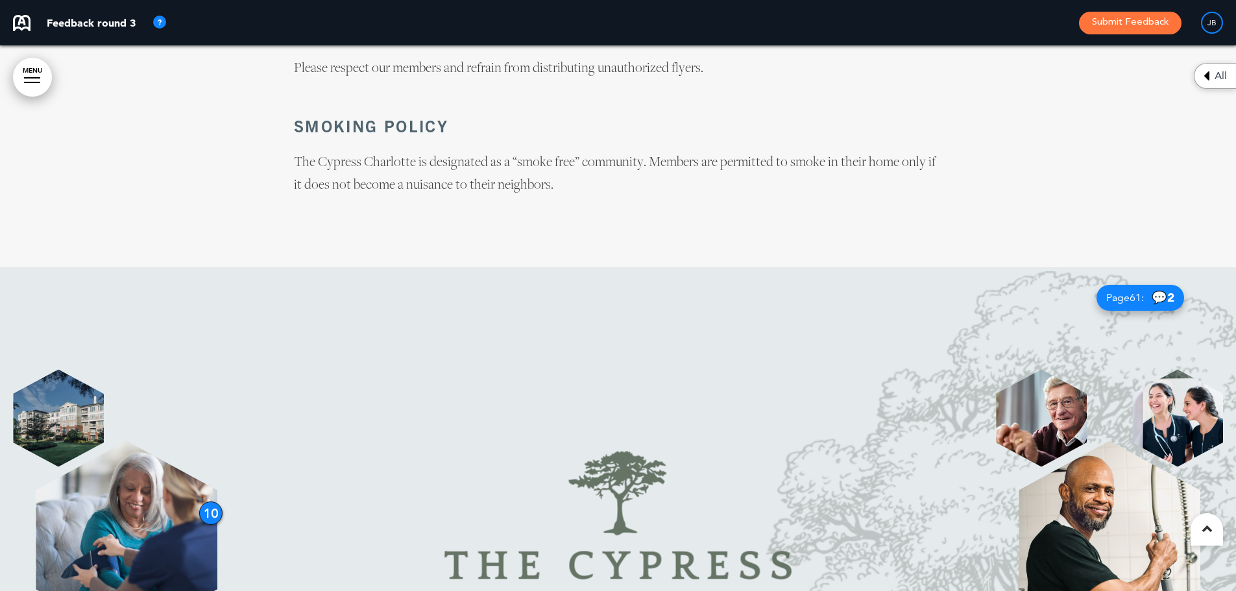
scroll to position [41175, 0]
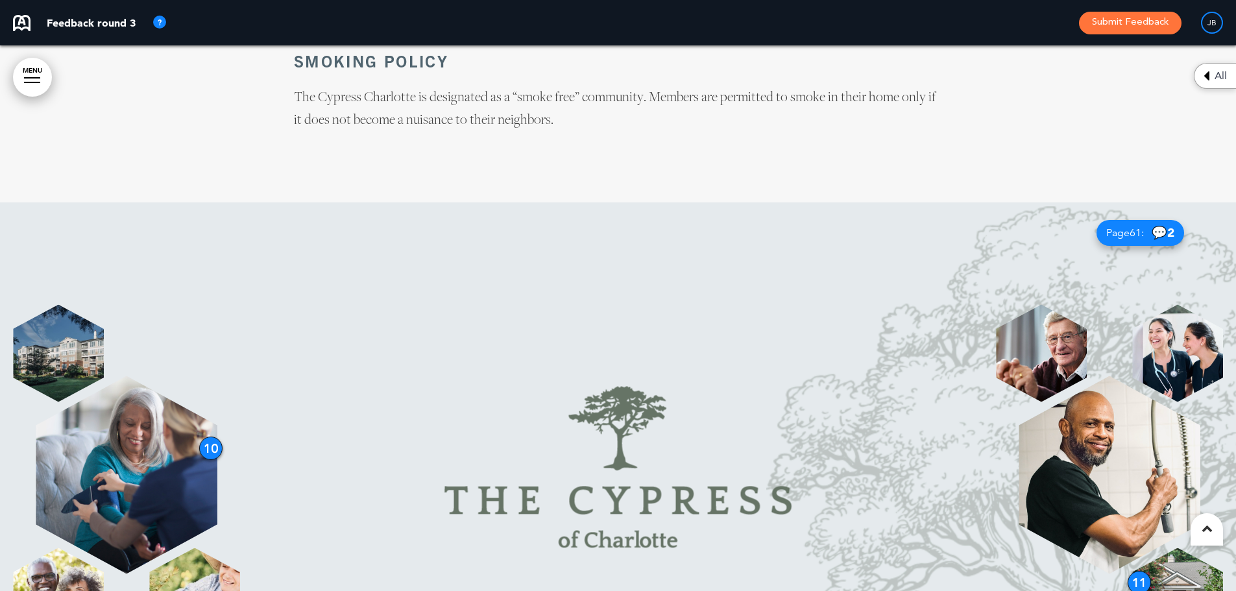
click at [205, 437] on div "10" at bounding box center [210, 448] width 23 height 23
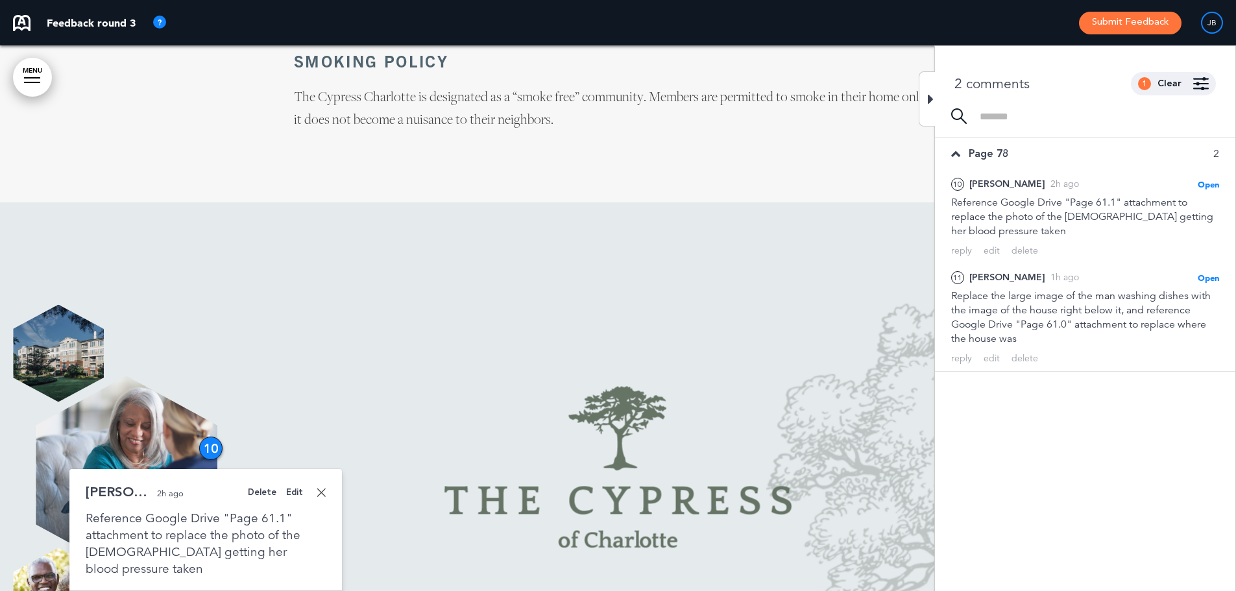
click at [319, 488] on link at bounding box center [321, 492] width 9 height 9
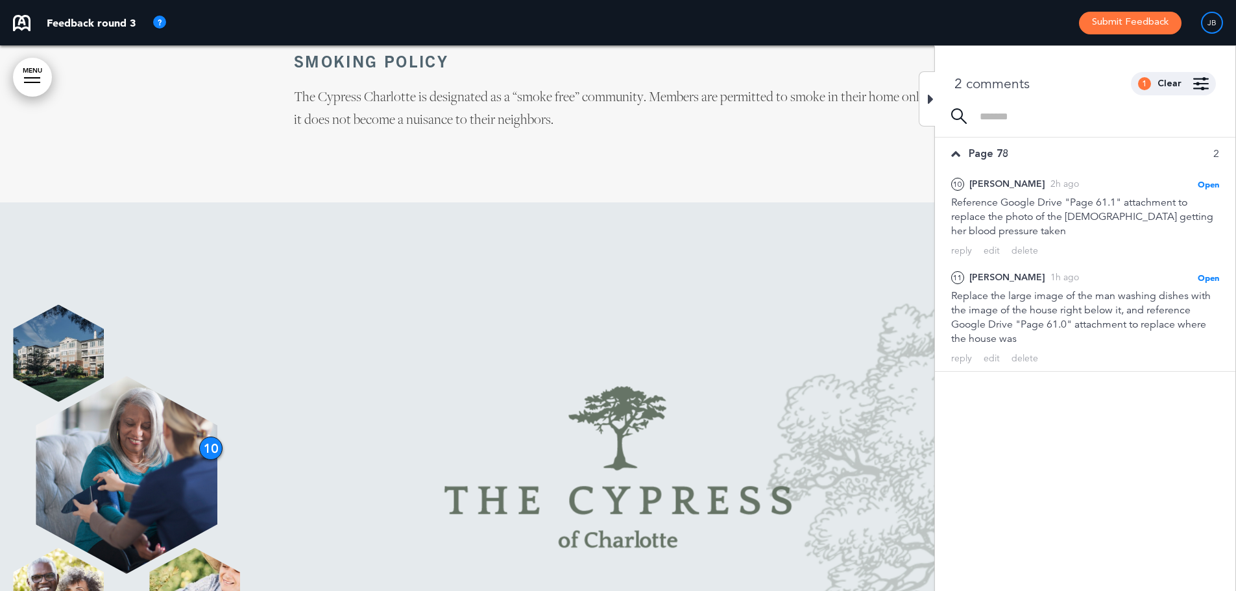
click at [746, 304] on img at bounding box center [619, 468] width 514 height 328
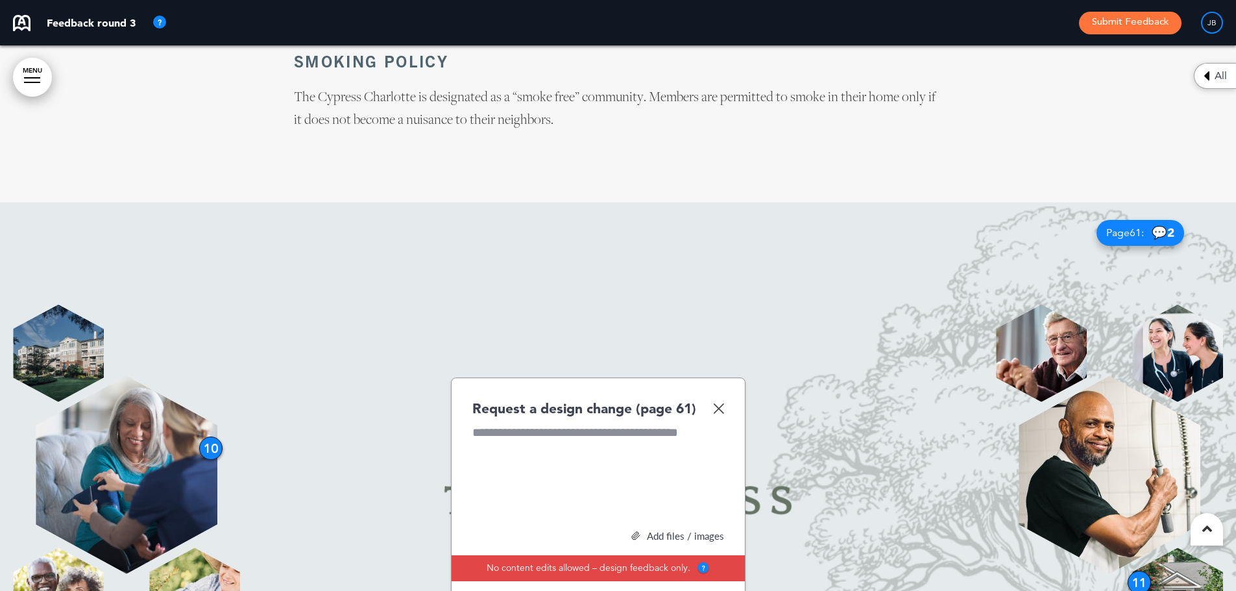
click at [721, 399] on div "Request a design change (page 61)" at bounding box center [598, 408] width 252 height 19
click at [720, 403] on img at bounding box center [718, 408] width 11 height 11
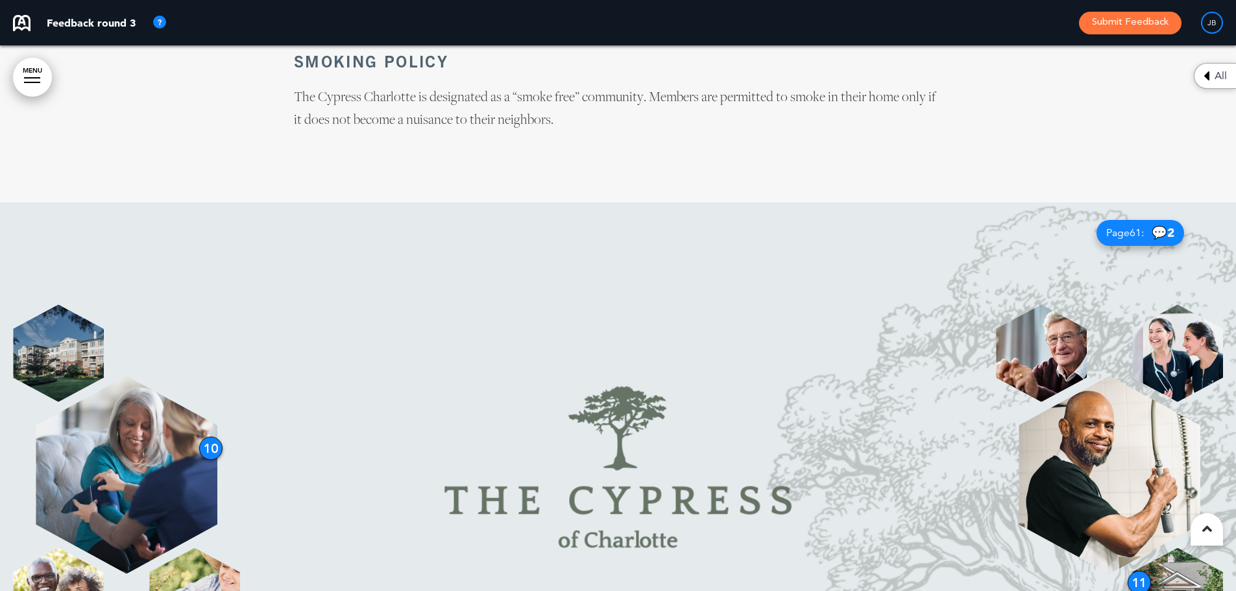
click at [1134, 571] on div "11" at bounding box center [1139, 582] width 23 height 23
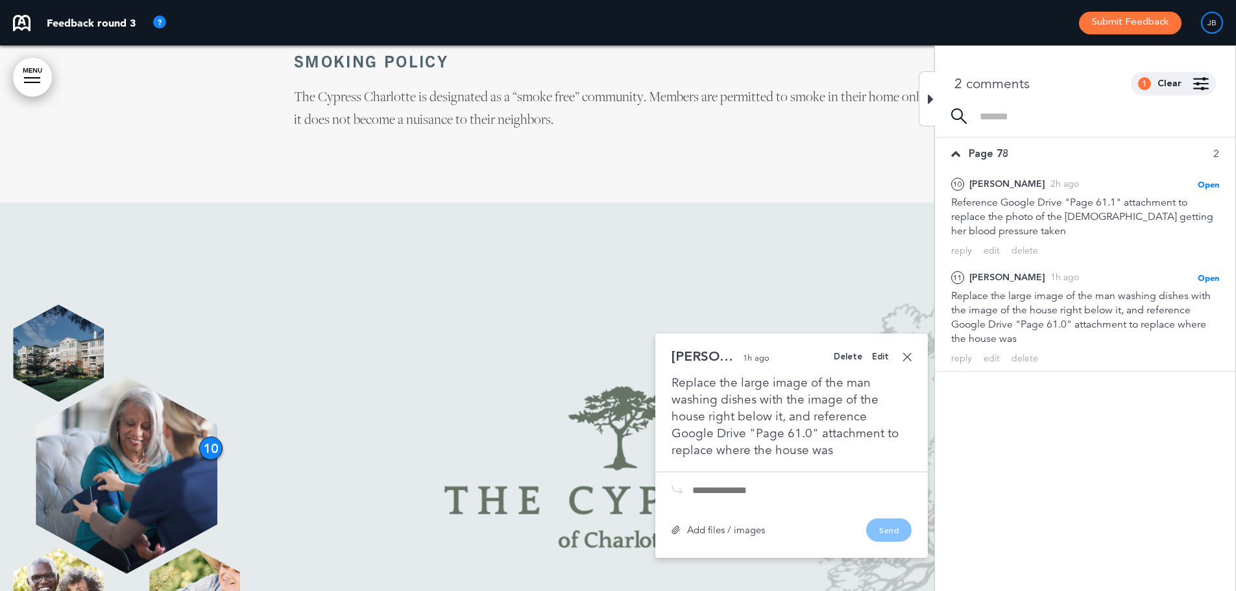
click at [905, 352] on link at bounding box center [907, 356] width 9 height 9
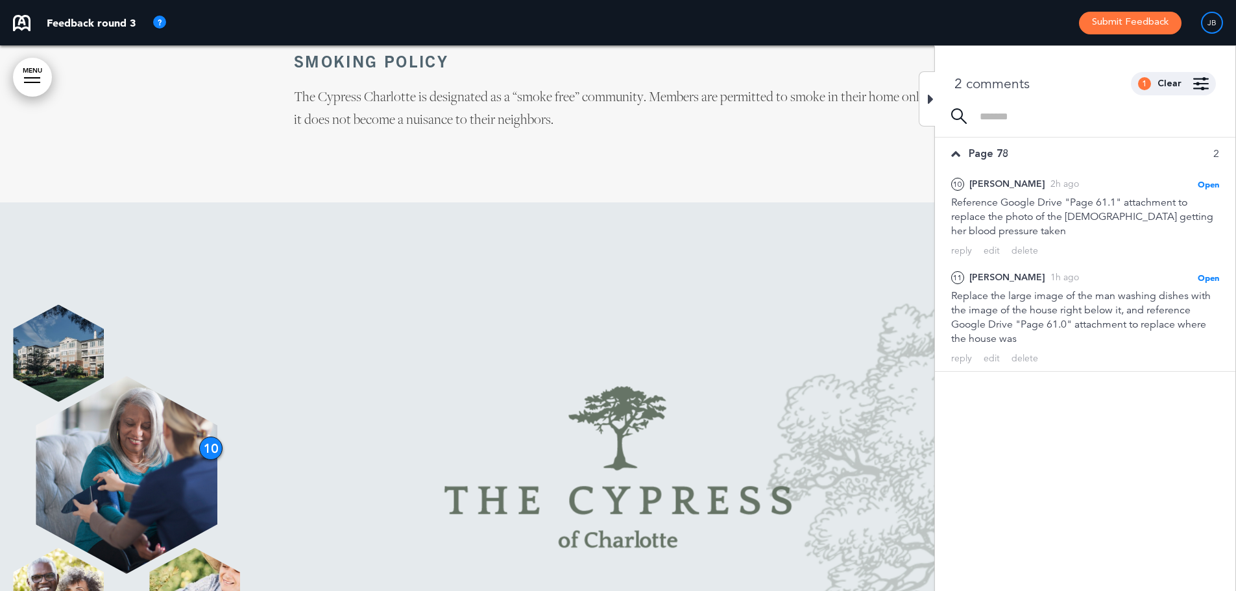
click at [813, 304] on img at bounding box center [619, 468] width 514 height 328
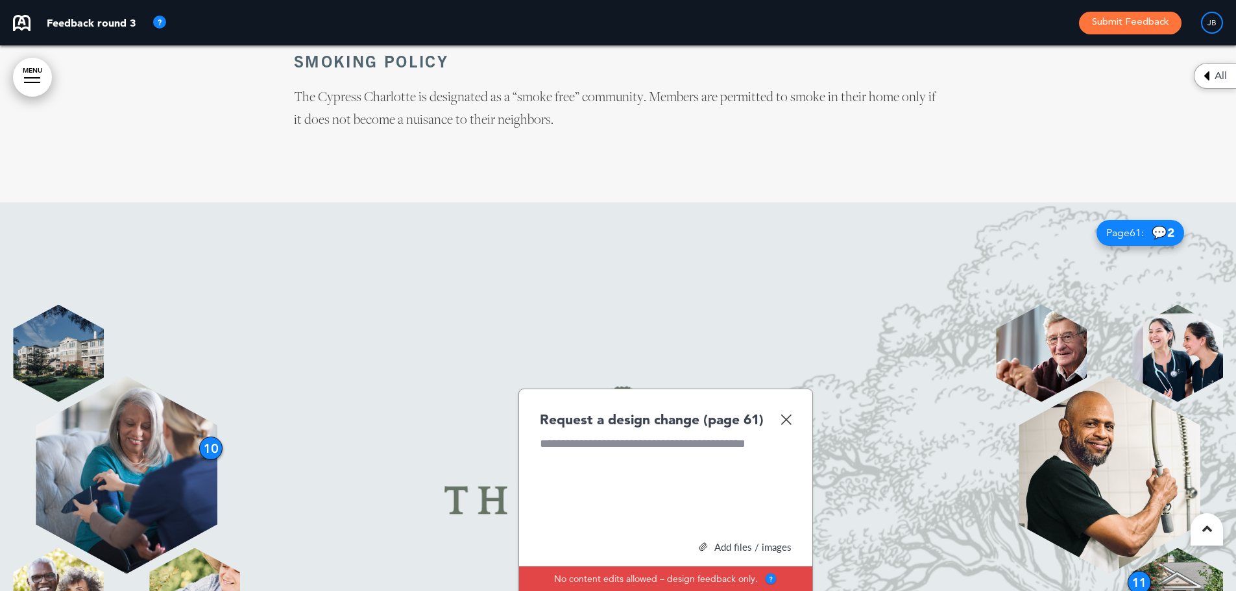
click at [790, 414] on img at bounding box center [786, 419] width 11 height 11
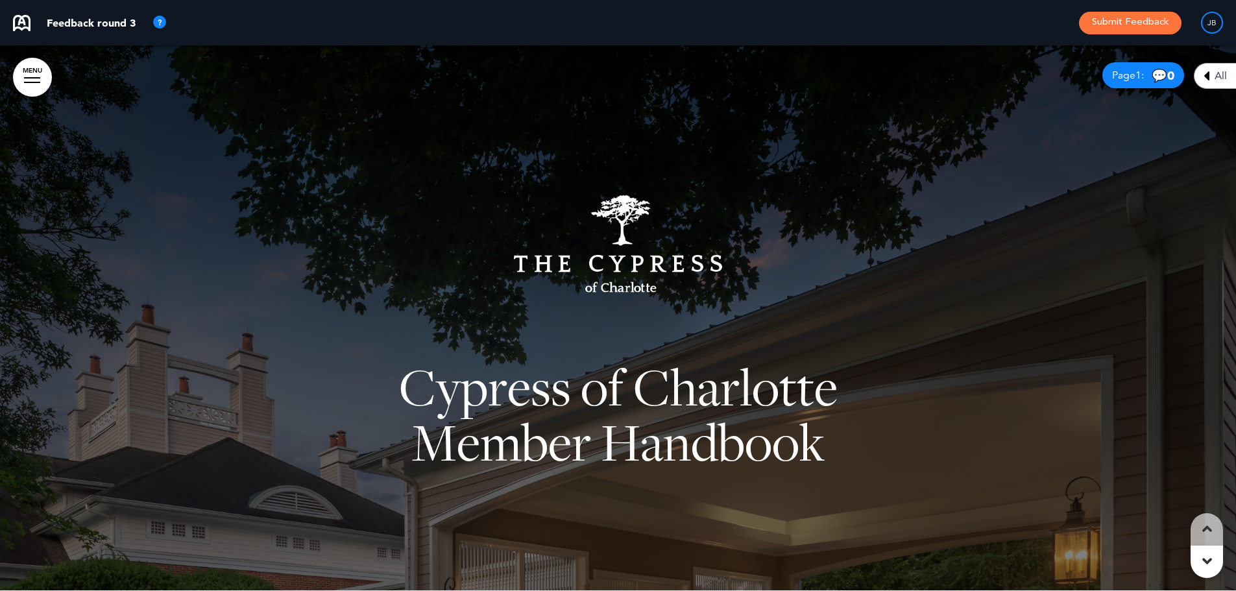
scroll to position [0, 0]
